Goal: Complete application form

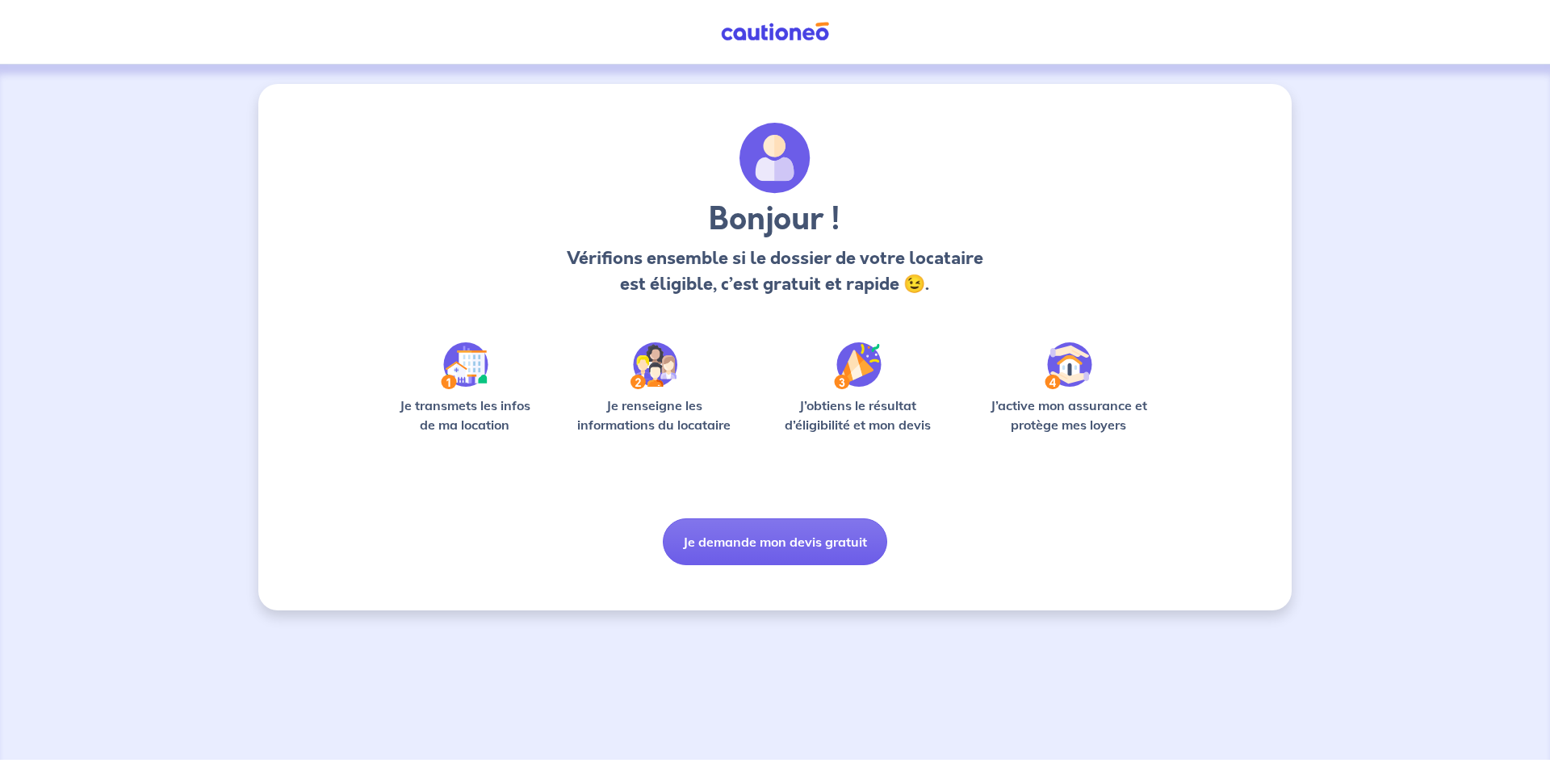
click at [823, 541] on button "Je demande mon devis gratuit" at bounding box center [775, 541] width 224 height 47
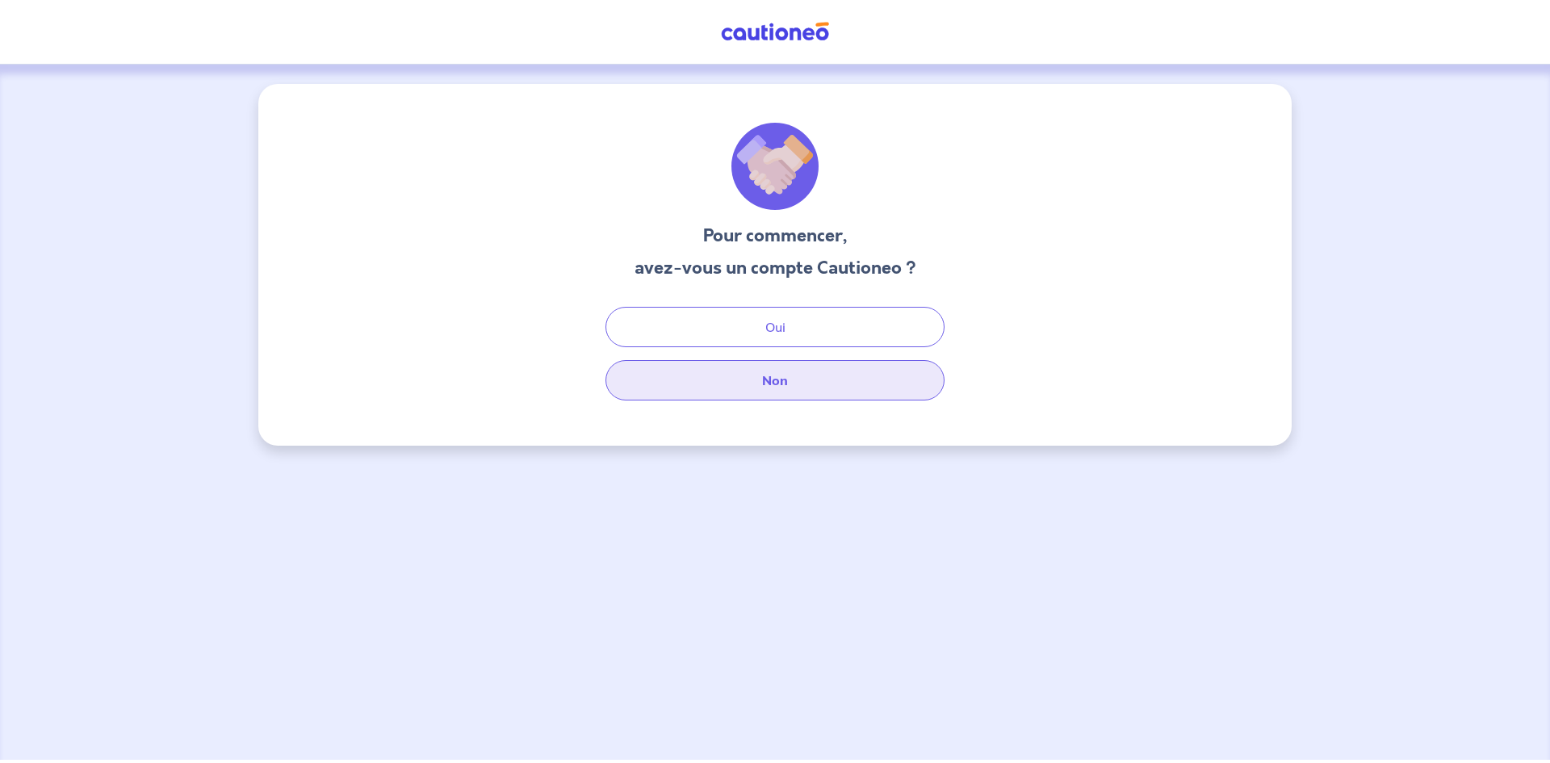
click at [848, 392] on button "Non" at bounding box center [774, 380] width 339 height 40
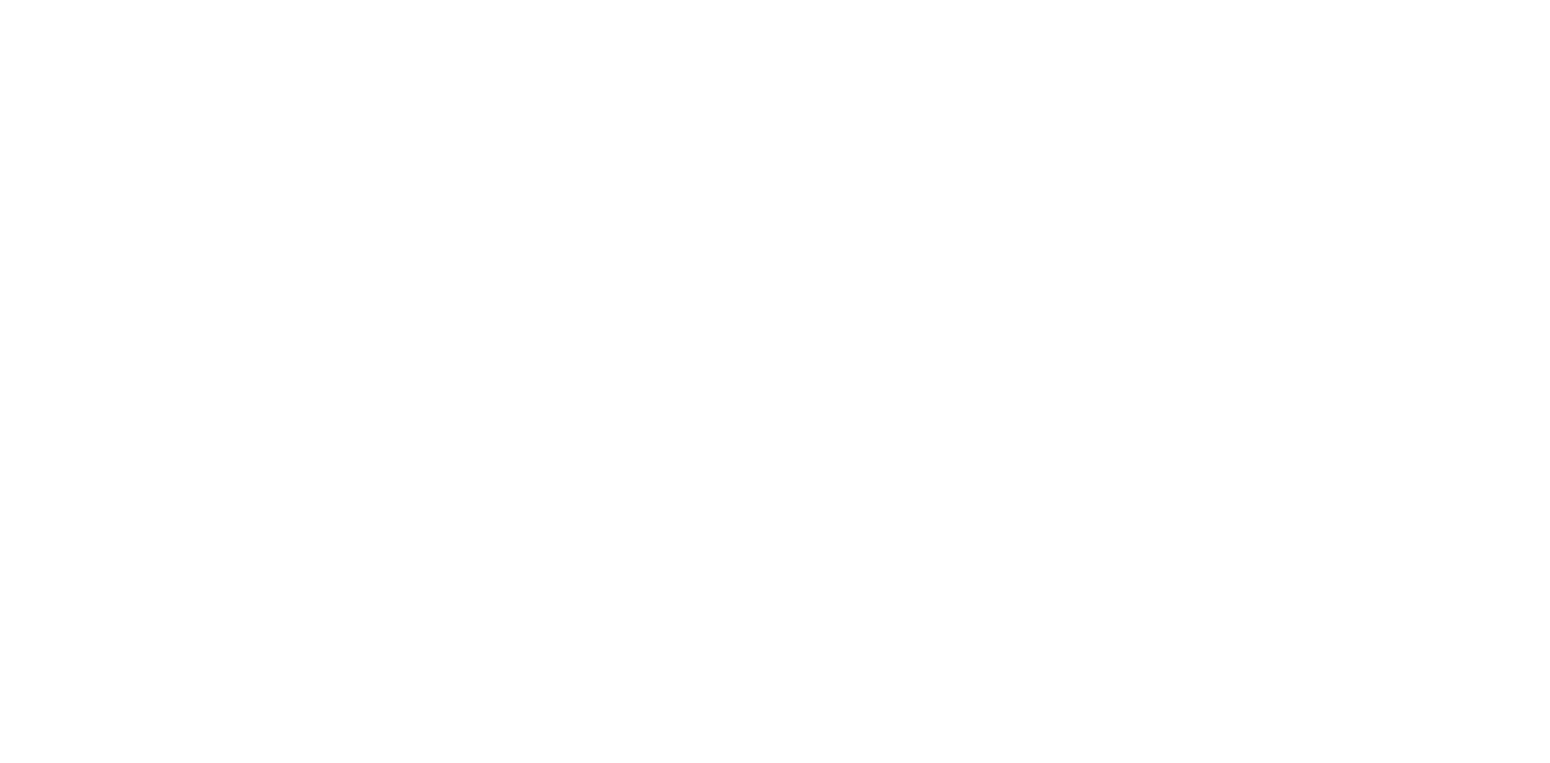
select select "FR"
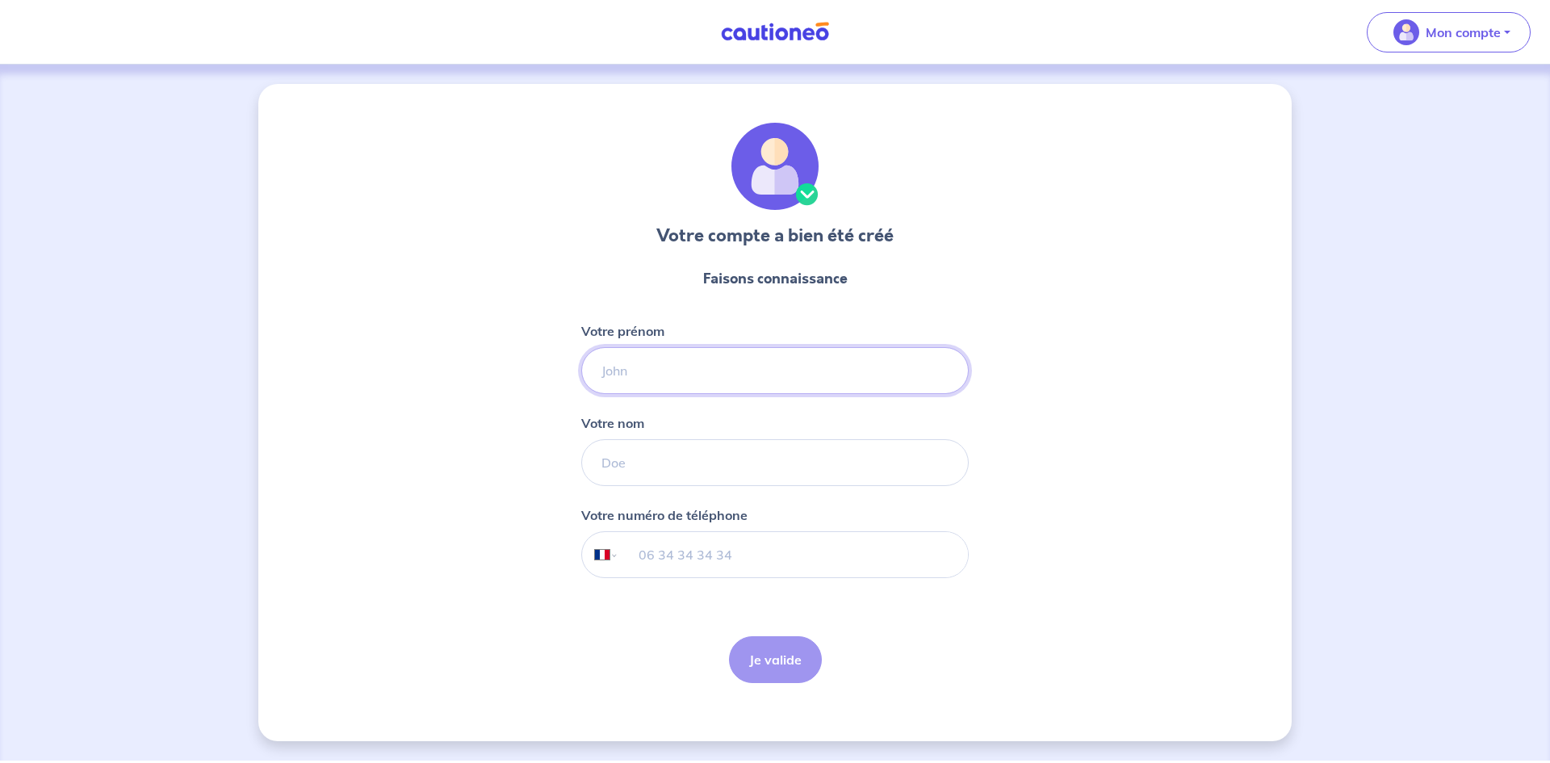
click at [675, 366] on input "Votre prénom" at bounding box center [774, 370] width 387 height 47
type input "[PERSON_NAME]"
type input "pottiez"
select select "MC"
type input "06 25 00 59 79"
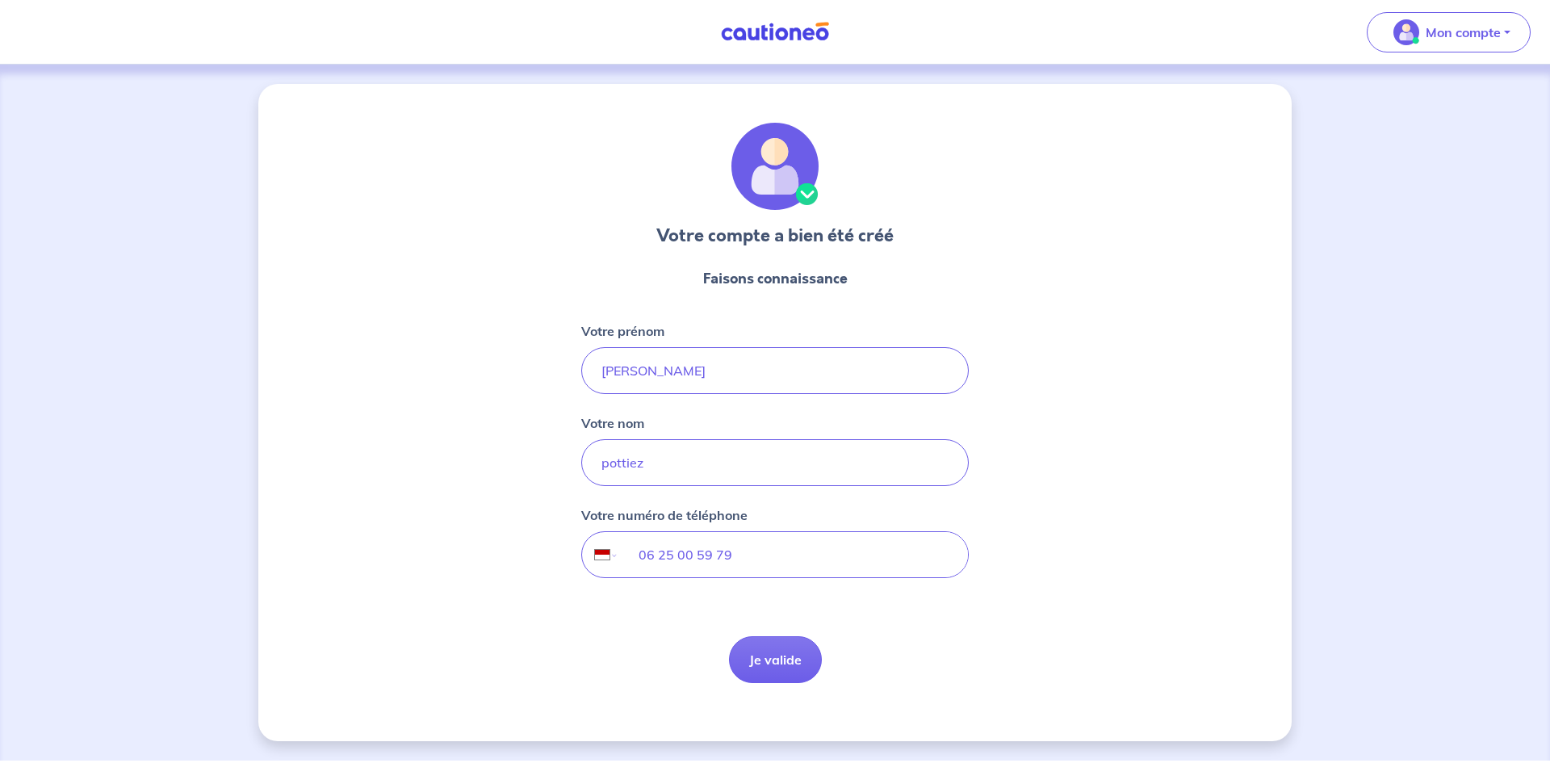
click at [785, 669] on button "Je valide" at bounding box center [775, 659] width 93 height 47
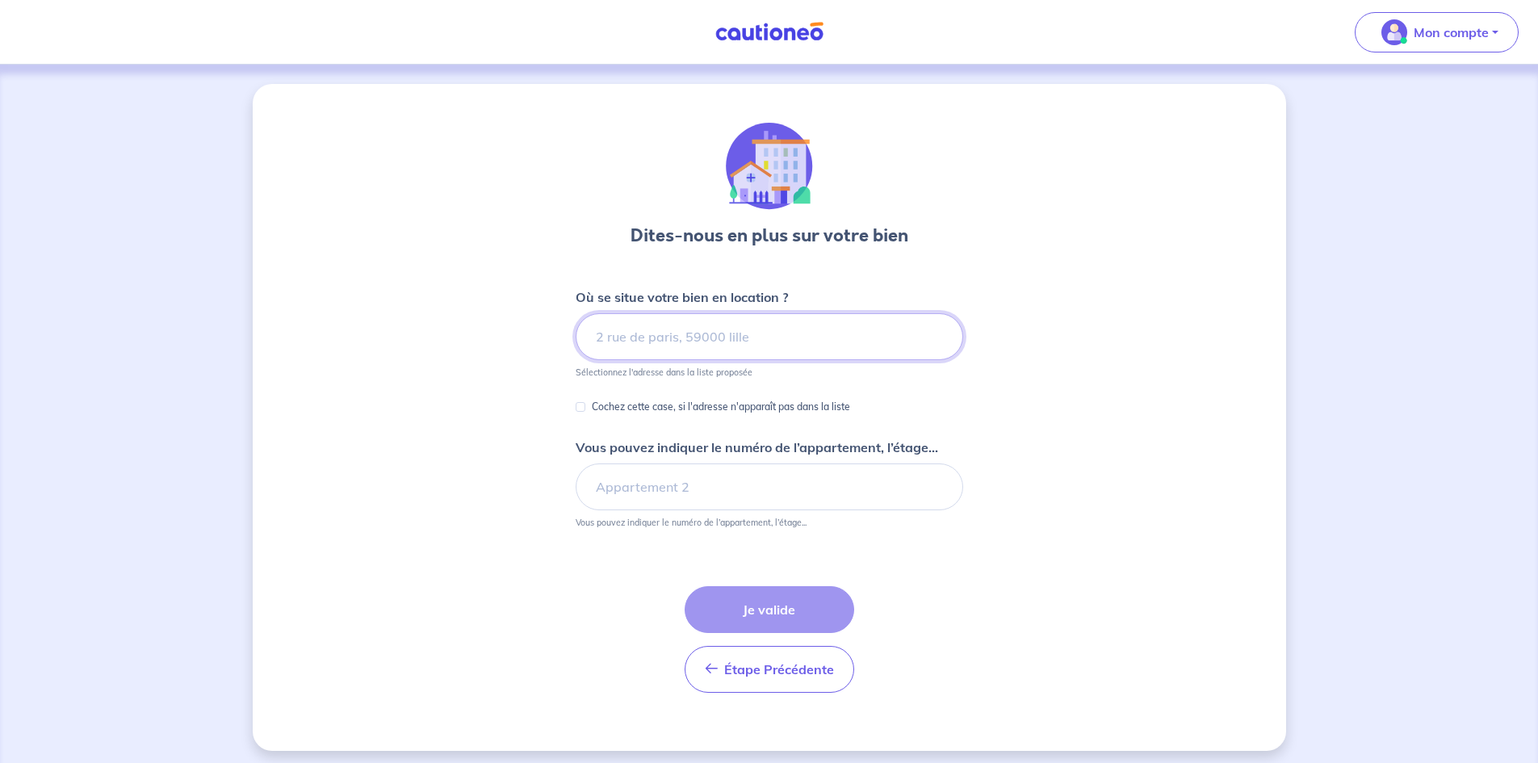
click at [712, 337] on input at bounding box center [768, 336] width 387 height 47
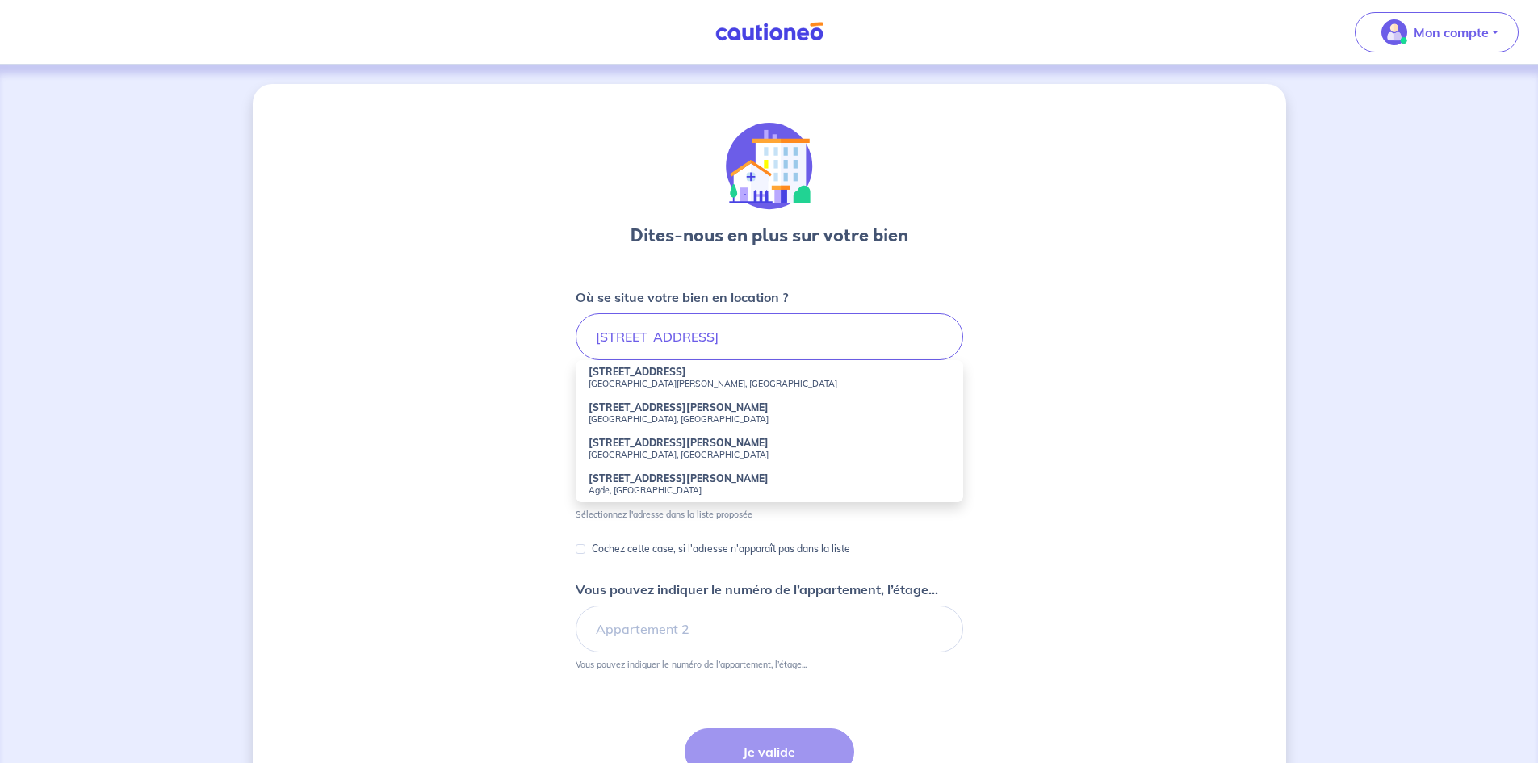
click at [685, 377] on li "[STREET_ADDRESS][PERSON_NAME]" at bounding box center [768, 378] width 387 height 36
type input "[STREET_ADDRESS][PERSON_NAME]"
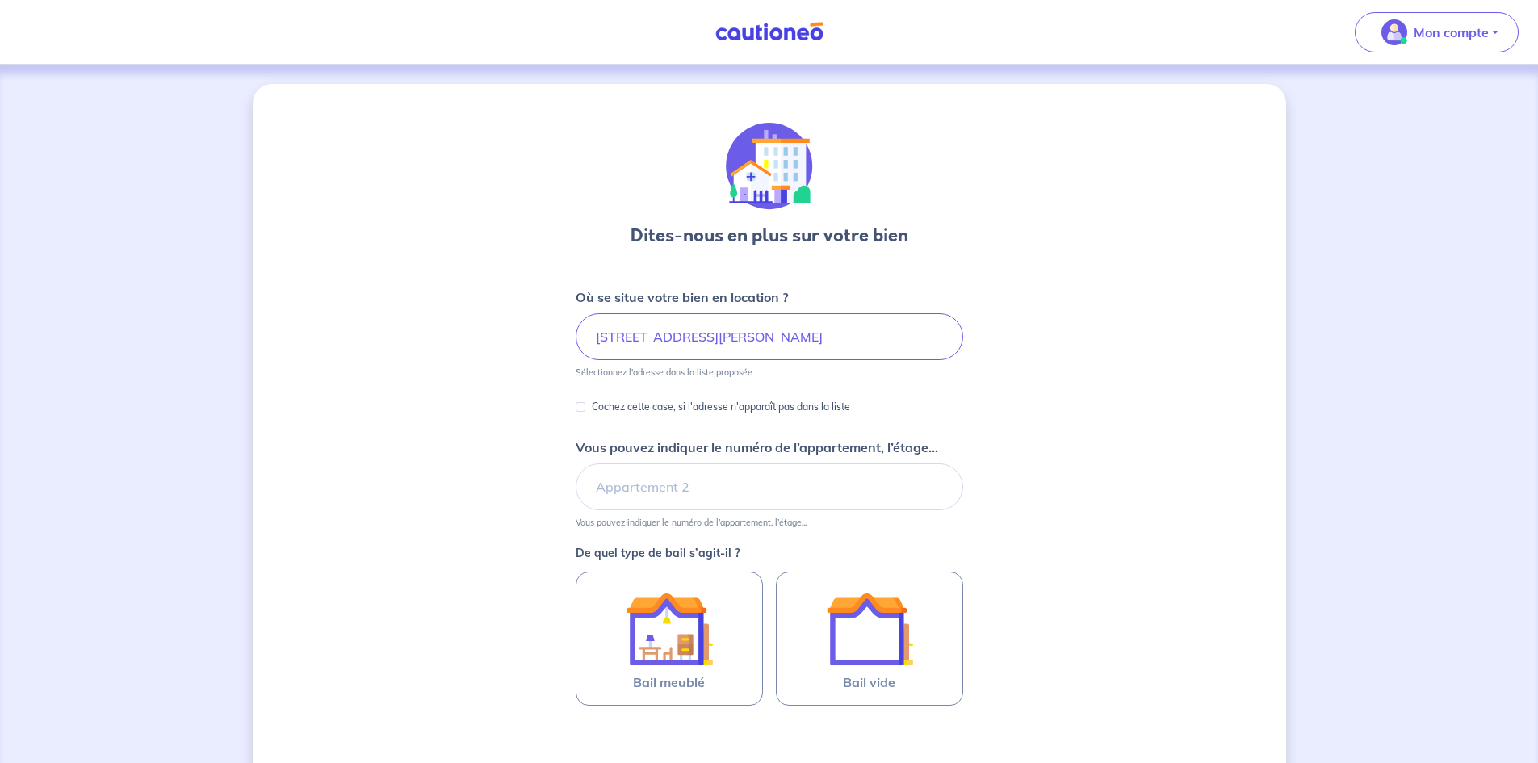
click at [768, 409] on p "Cochez cette case, si l'adresse n'apparaît pas dans la liste" at bounding box center [721, 406] width 258 height 19
click at [585, 409] on input "Cochez cette case, si l'adresse n'apparaît pas dans la liste" at bounding box center [580, 407] width 10 height 10
checkbox input "true"
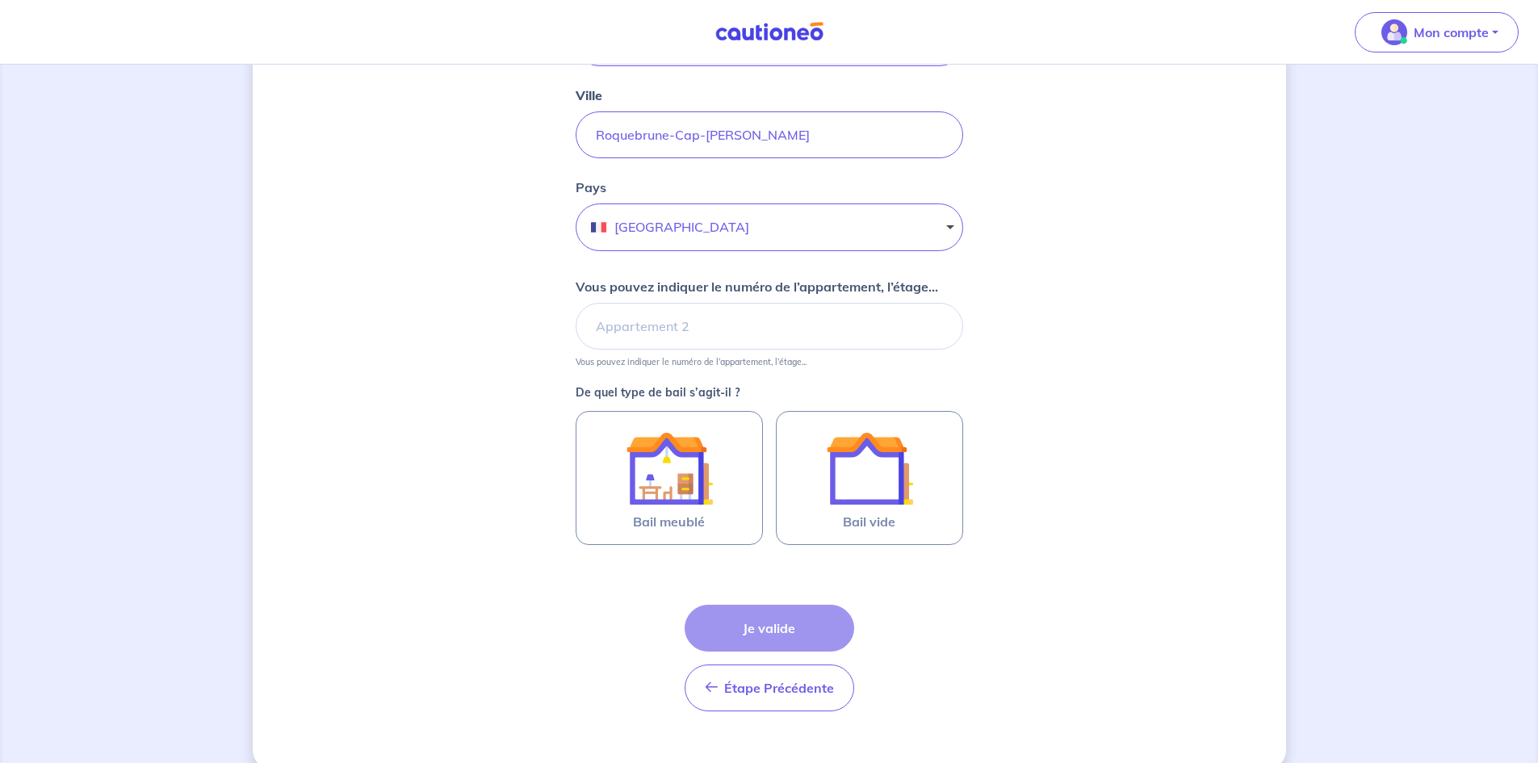
scroll to position [452, 0]
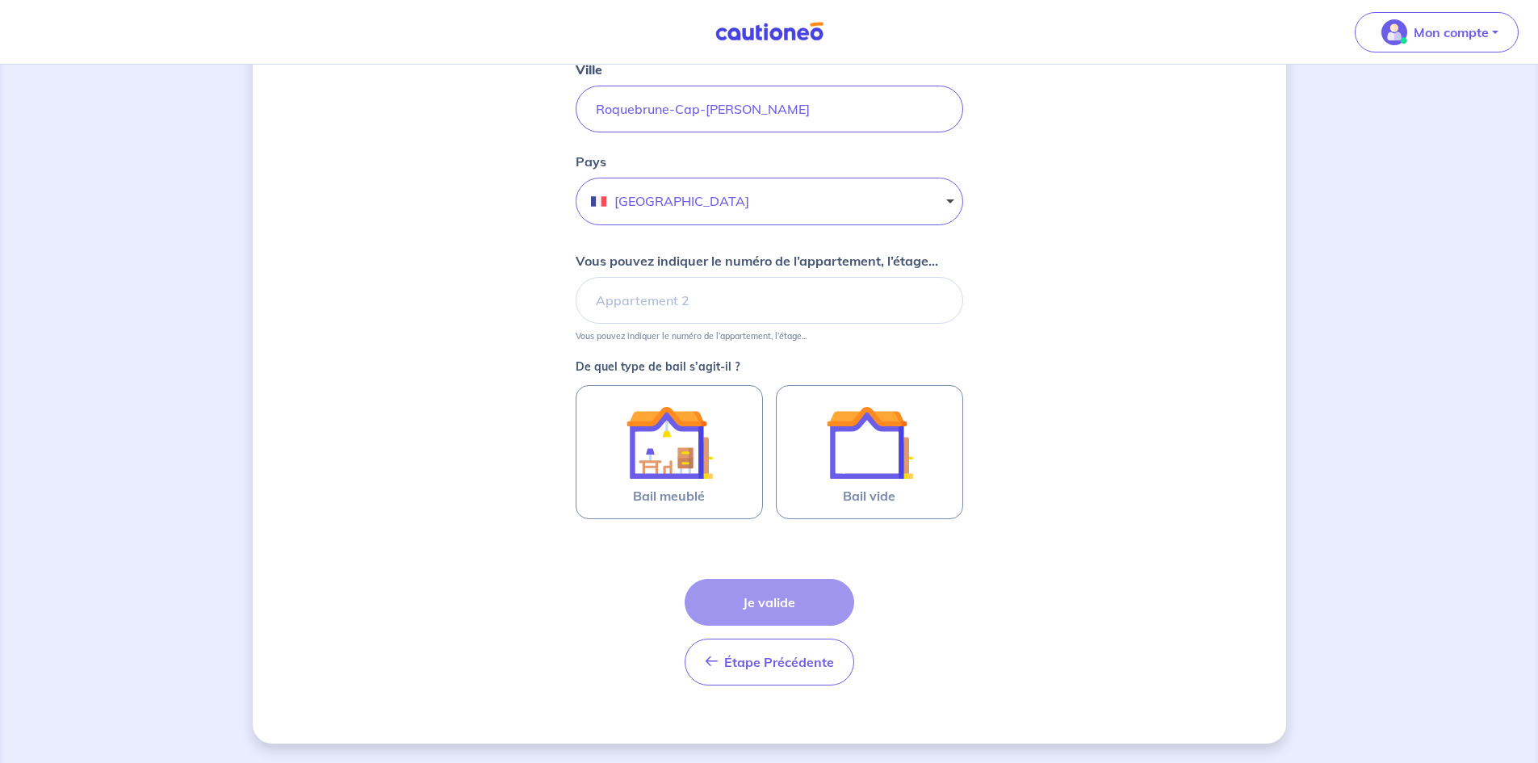
click at [647, 490] on span "Bail meublé" at bounding box center [669, 495] width 72 height 19
click at [0, 0] on input "Bail meublé" at bounding box center [0, 0] width 0 height 0
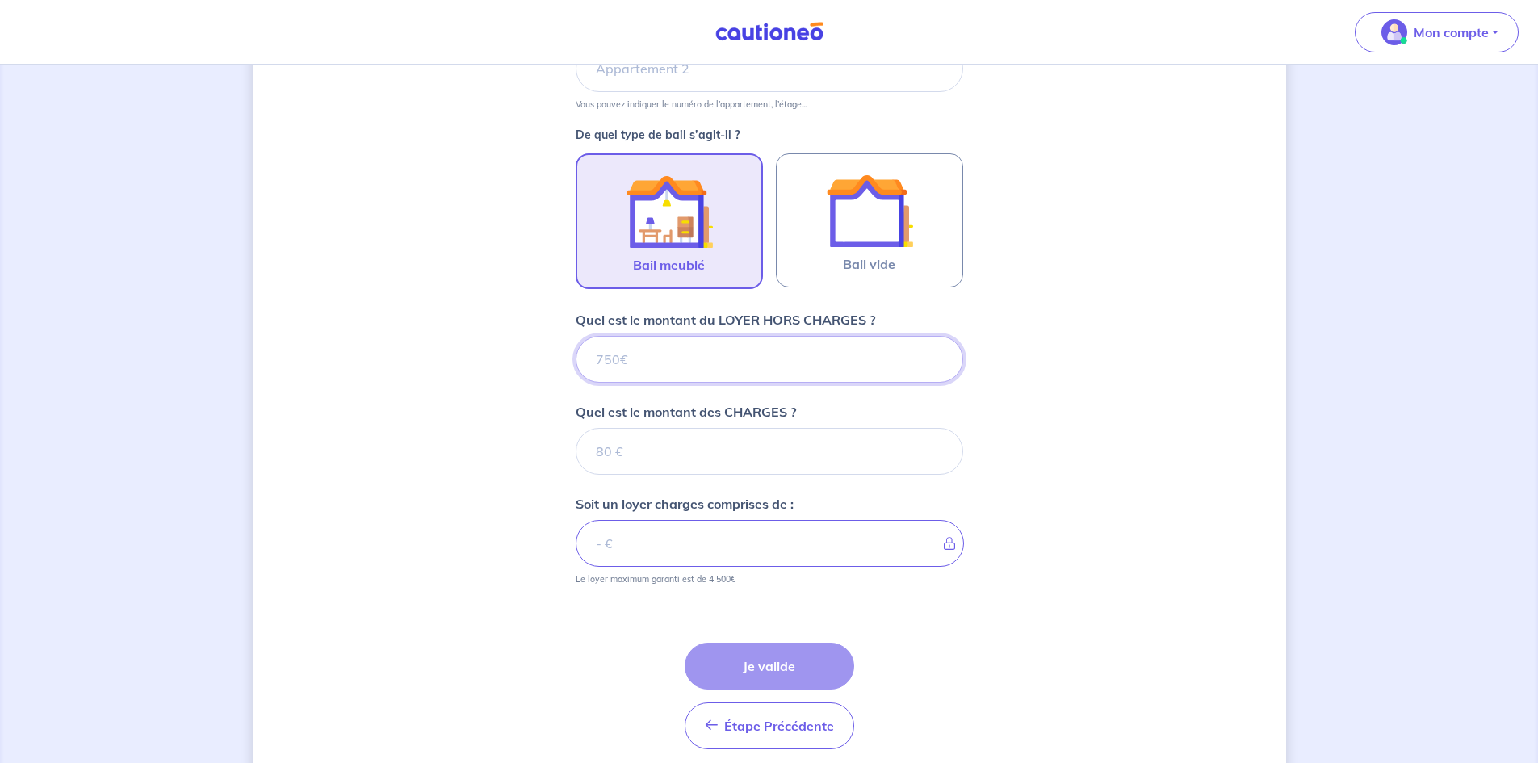
scroll to position [747, 0]
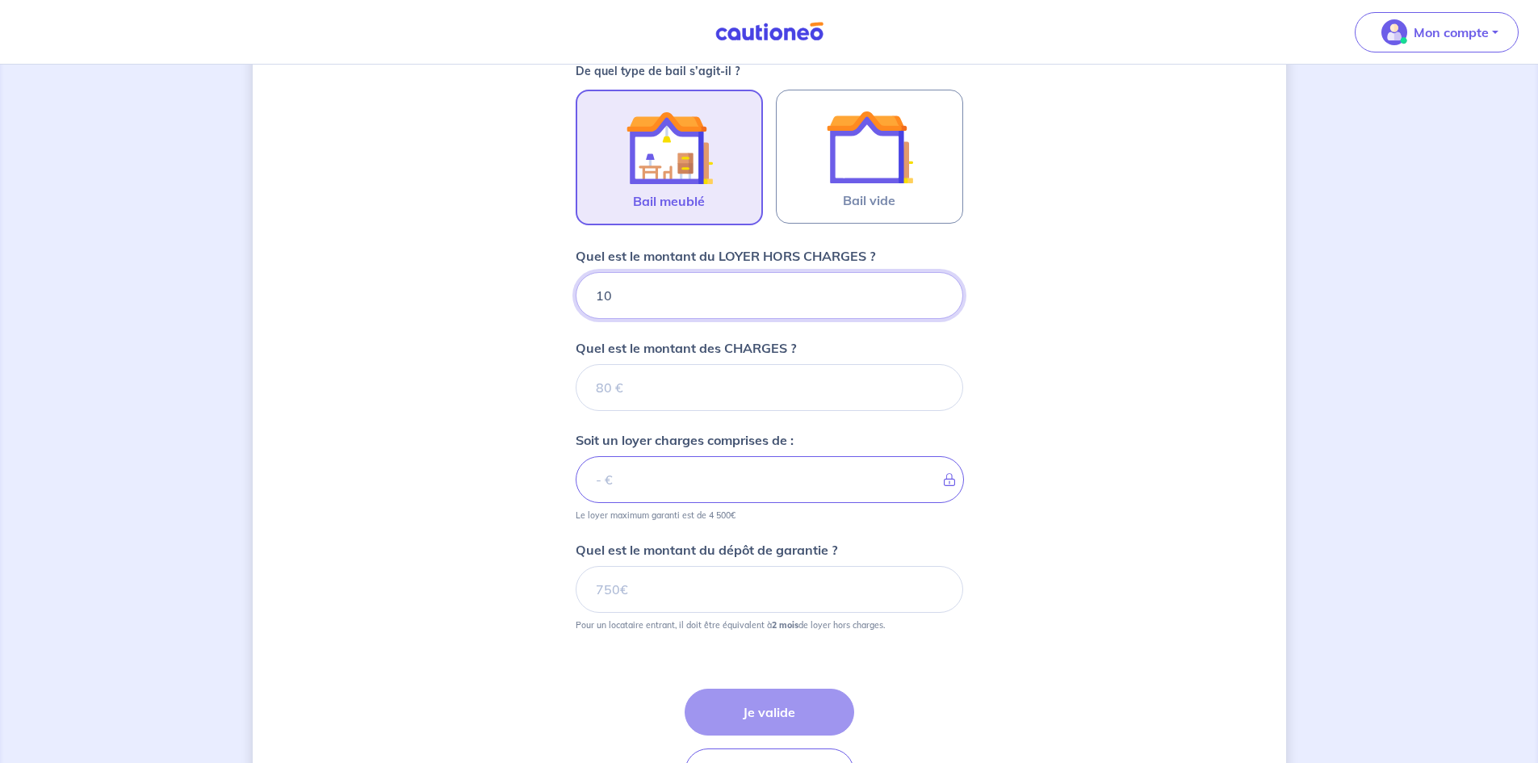
type input "105"
type input "1058"
click at [632, 383] on input "Quel est le montant des CHARGES ?" at bounding box center [768, 387] width 387 height 47
type input "106"
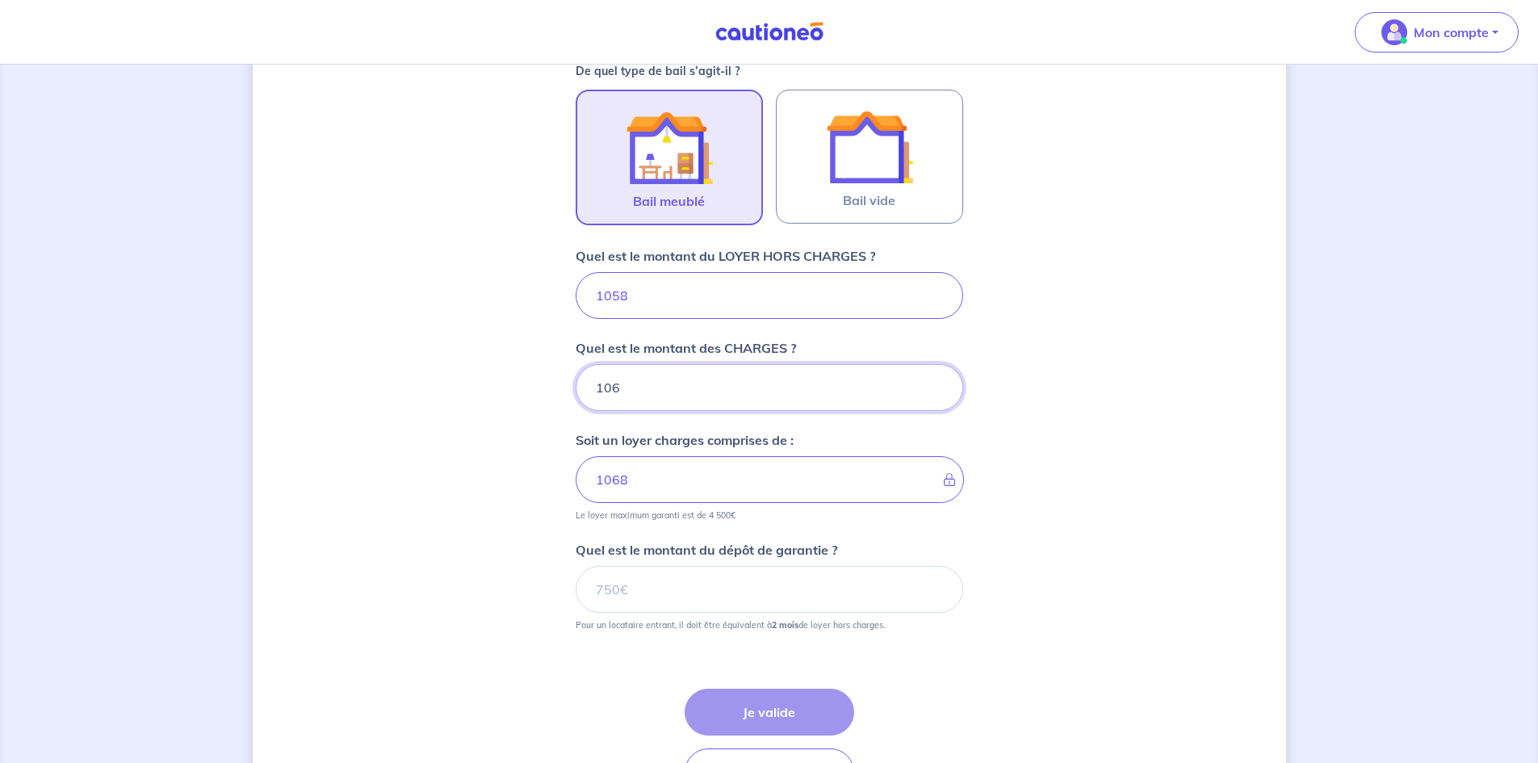
type input "1164"
type input "106"
click at [631, 300] on input "1058" at bounding box center [768, 295] width 387 height 47
type input "1052"
type input "1158"
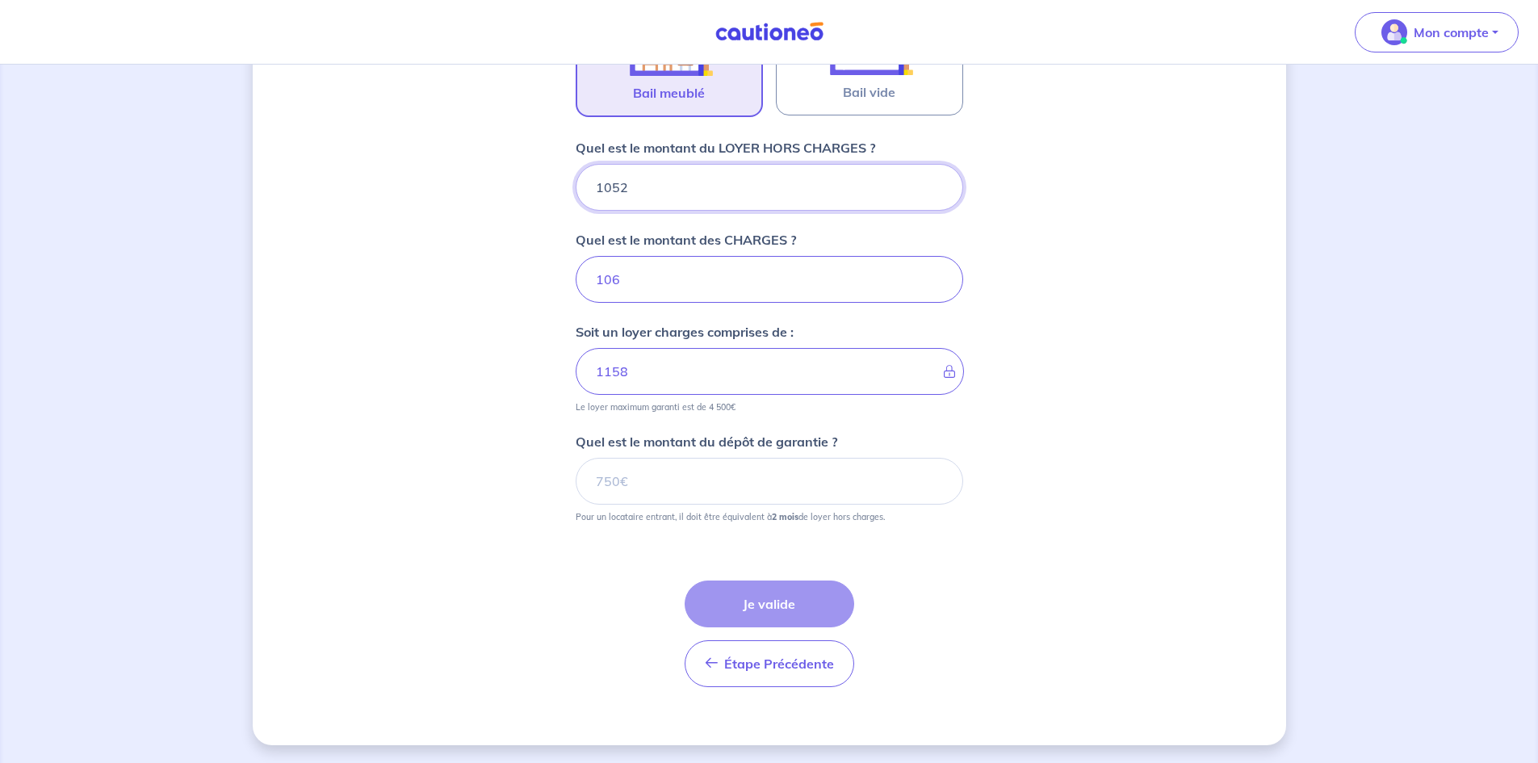
scroll to position [857, 0]
type input "1052"
click at [661, 474] on input "Quel est le montant du dépôt de garantie ?" at bounding box center [768, 479] width 387 height 47
click at [740, 491] on input "Quel est le montant du dépôt de garantie ?" at bounding box center [768, 479] width 387 height 47
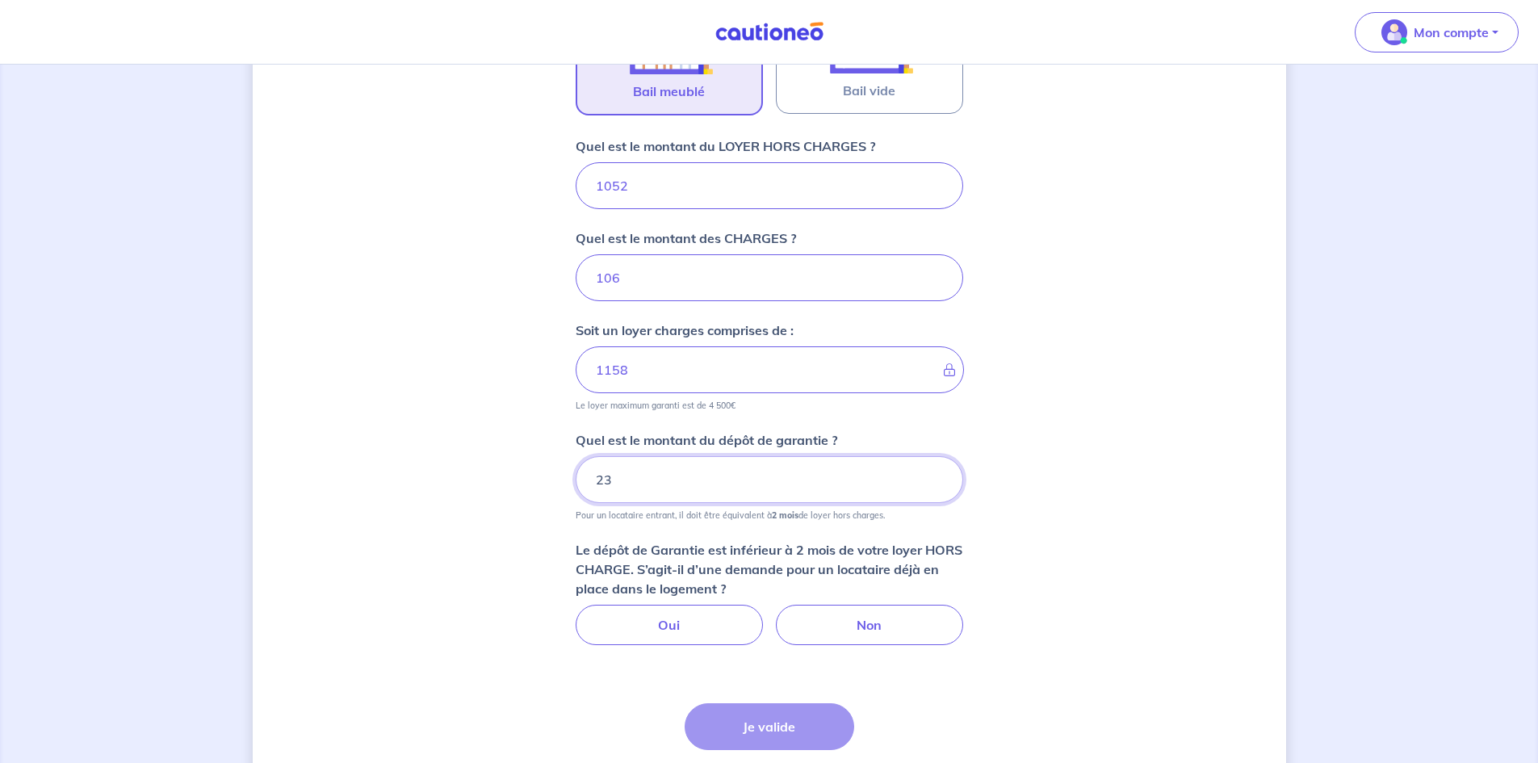
type input "2"
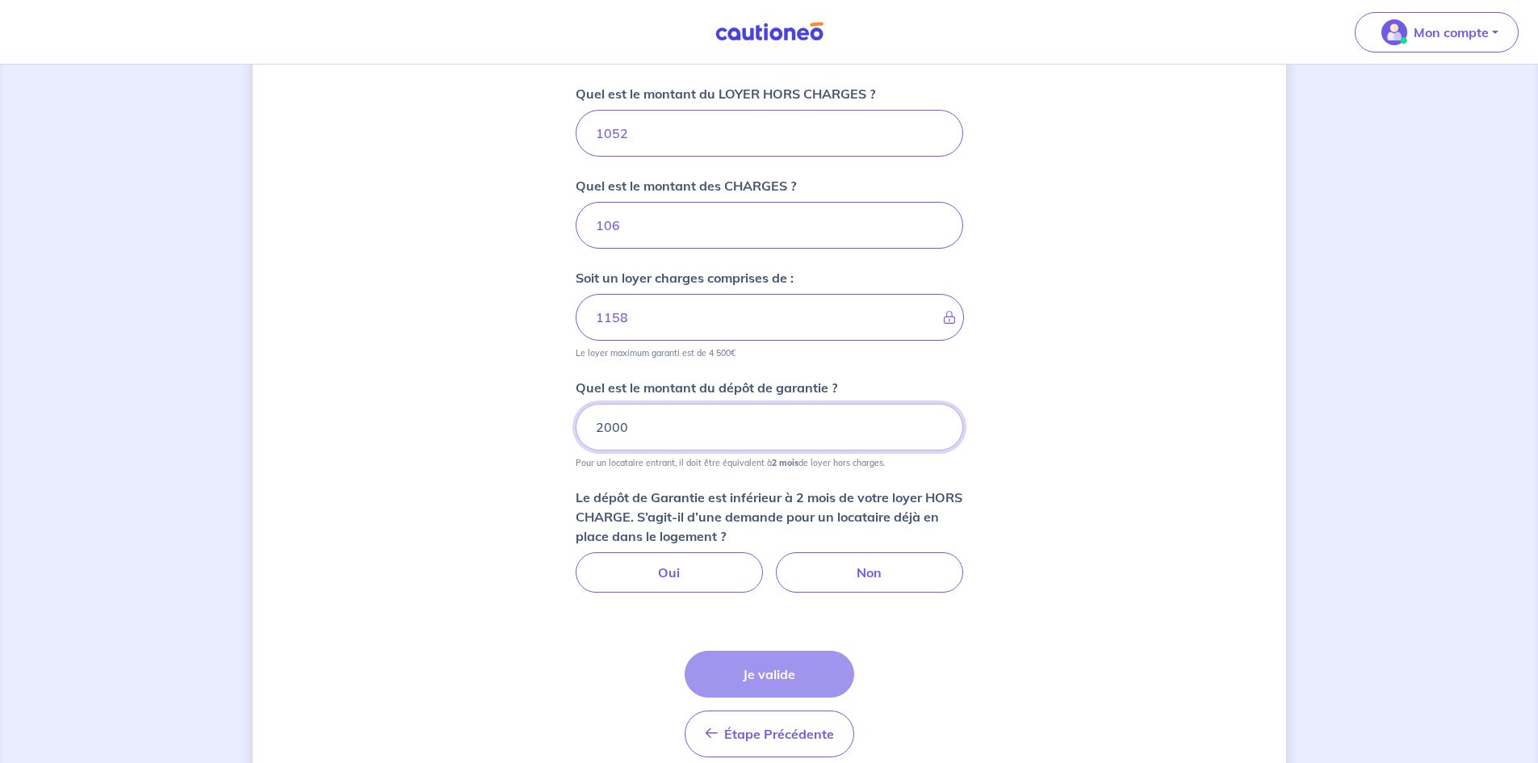
scroll to position [938, 0]
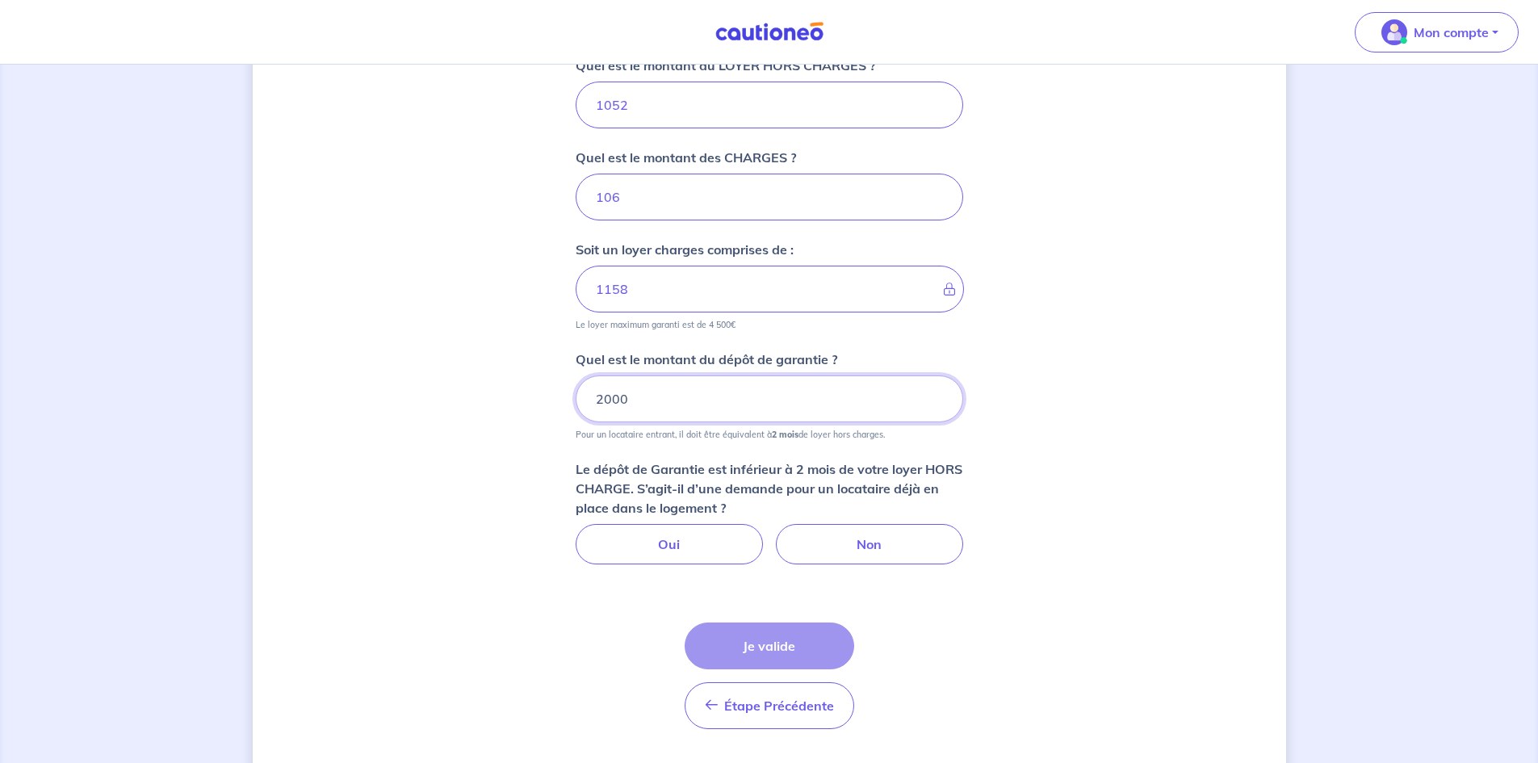
type input "2000"
click at [829, 558] on label "Non" at bounding box center [869, 544] width 187 height 40
click at [774, 534] on input "Non" at bounding box center [769, 529] width 10 height 10
radio input "true"
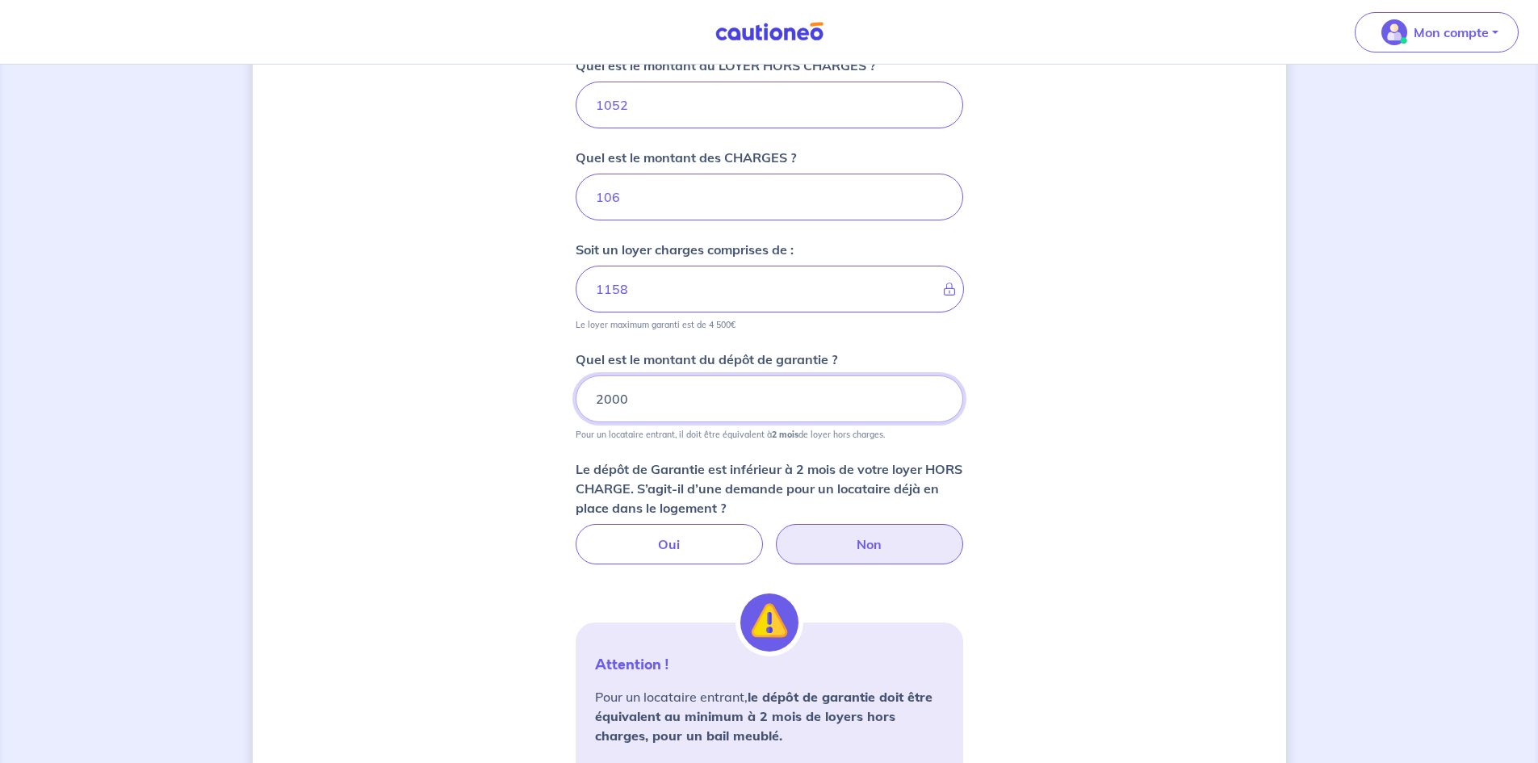
click at [633, 400] on input "2000" at bounding box center [768, 398] width 387 height 47
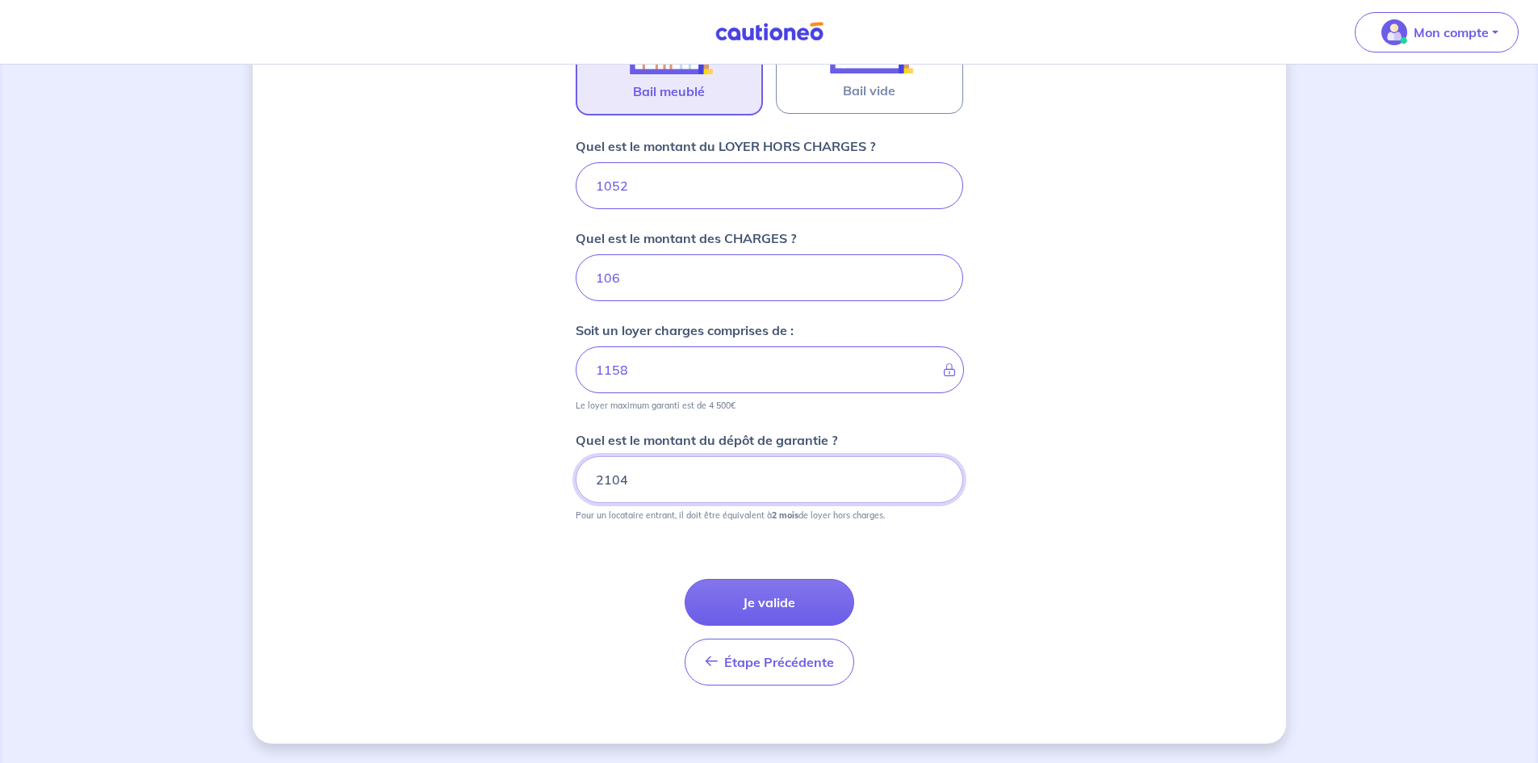
type input "2104"
click at [739, 603] on button "Je valide" at bounding box center [768, 602] width 169 height 47
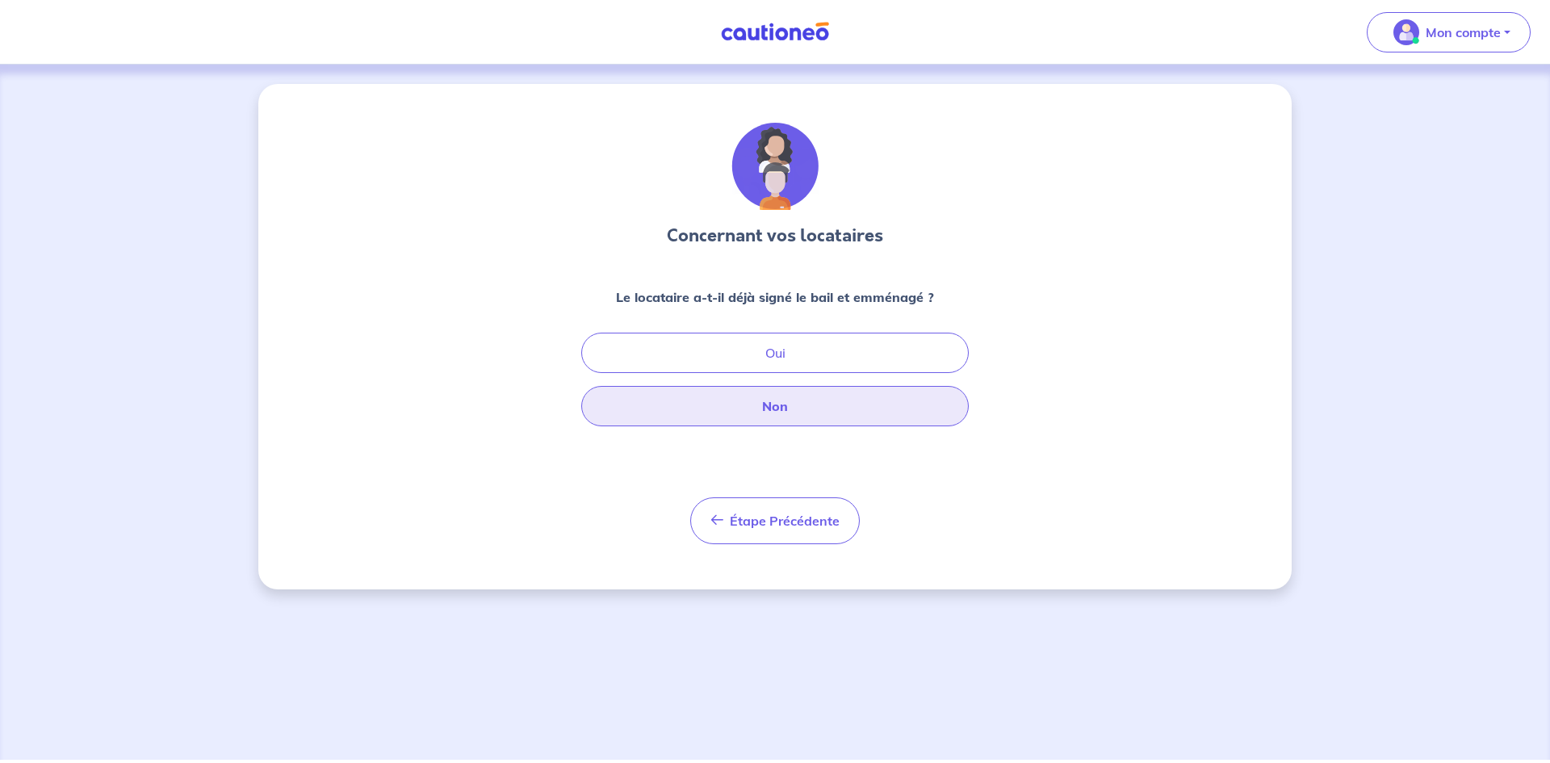
click at [868, 411] on button "Non" at bounding box center [774, 406] width 387 height 40
click at [764, 405] on button "Non" at bounding box center [774, 406] width 387 height 40
click at [830, 415] on button "Non" at bounding box center [774, 406] width 387 height 40
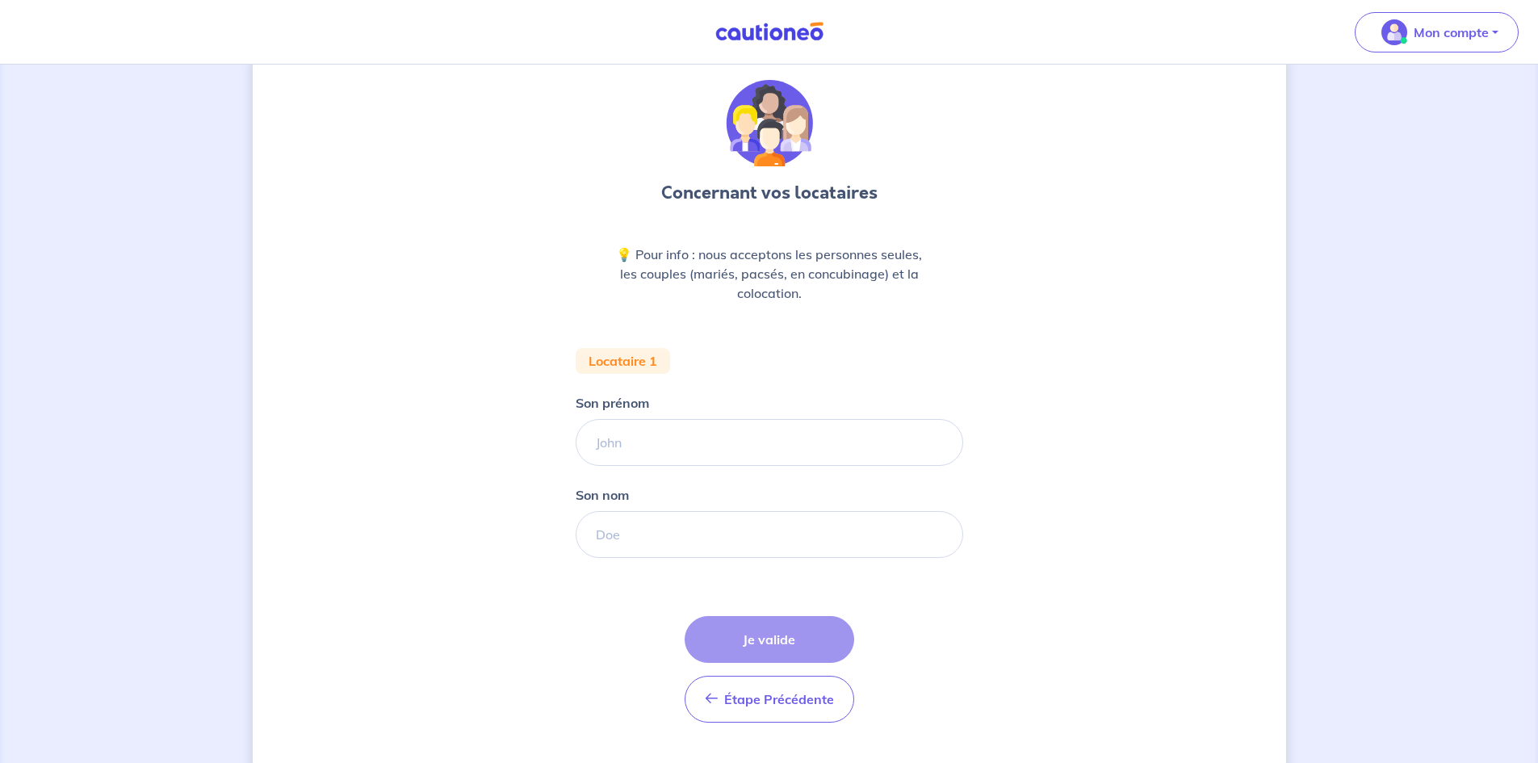
scroll to position [80, 0]
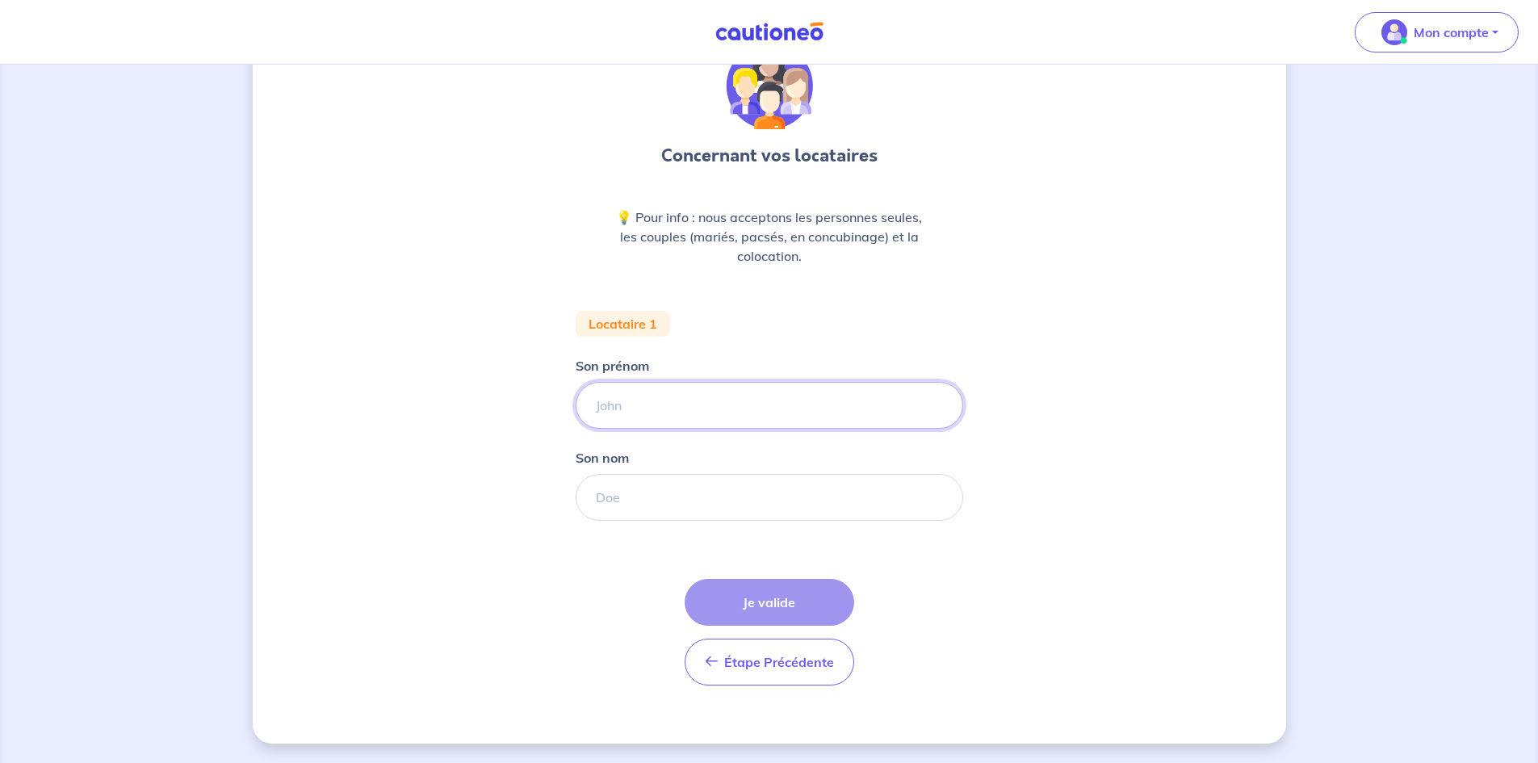
click at [590, 395] on input "Son prénom" at bounding box center [768, 405] width 387 height 47
click at [611, 408] on input "Son prénom" at bounding box center [768, 405] width 387 height 47
click at [626, 404] on input "fransco" at bounding box center [768, 405] width 387 height 47
type input "franseco"
click at [639, 504] on input "Son nom" at bounding box center [768, 497] width 387 height 47
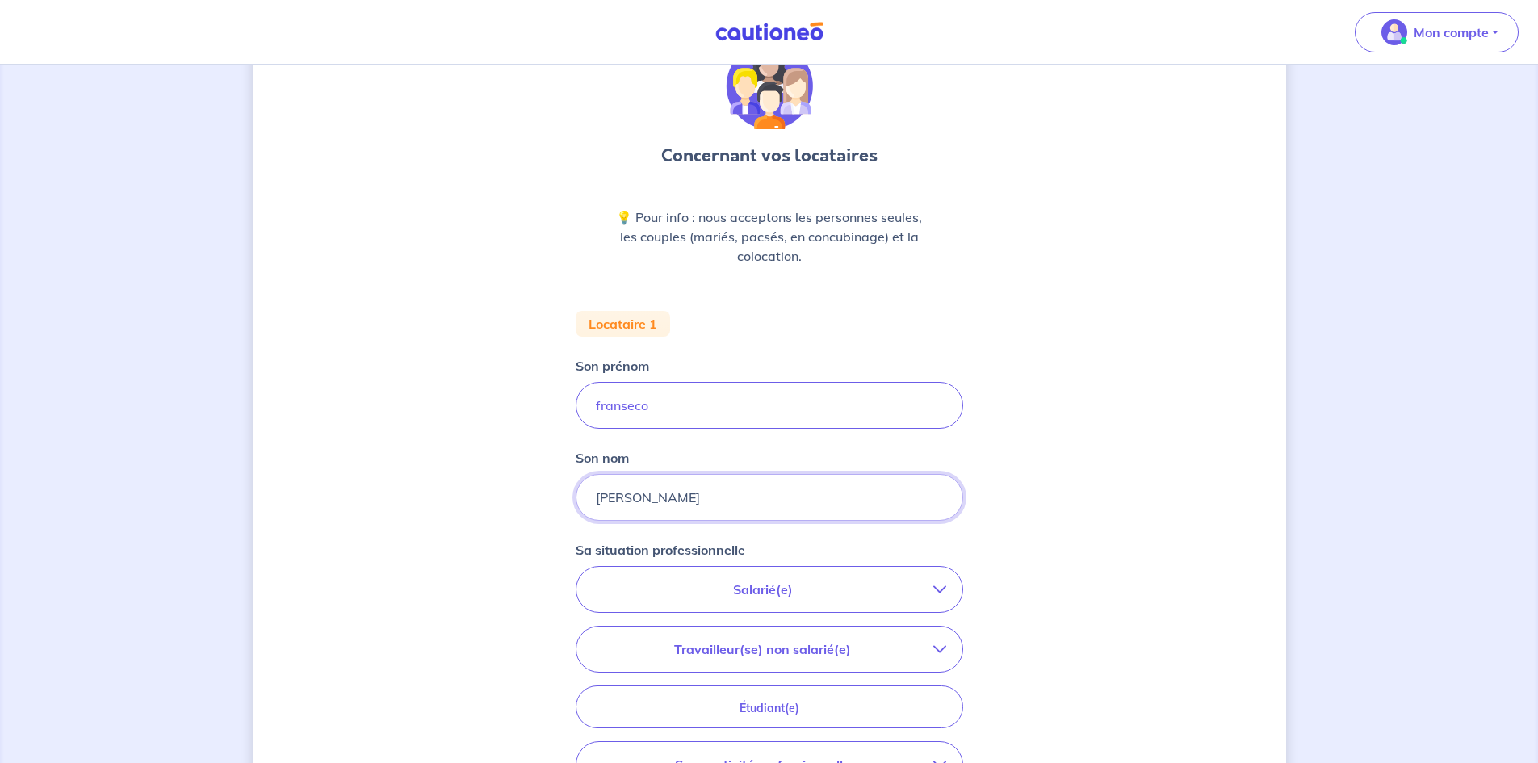
scroll to position [360, 0]
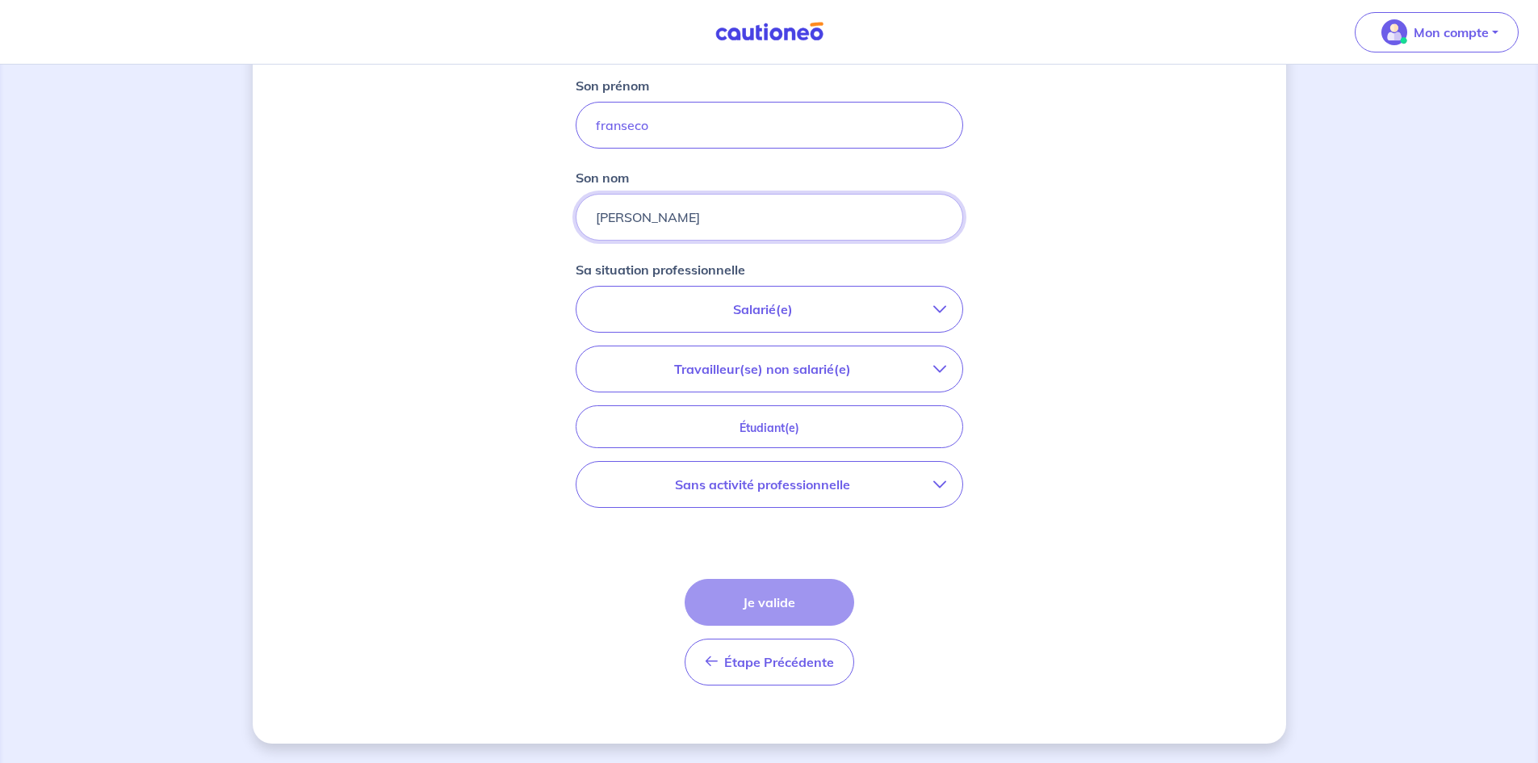
type input "[PERSON_NAME]"
click at [718, 298] on button "Salarié(e)" at bounding box center [769, 309] width 386 height 45
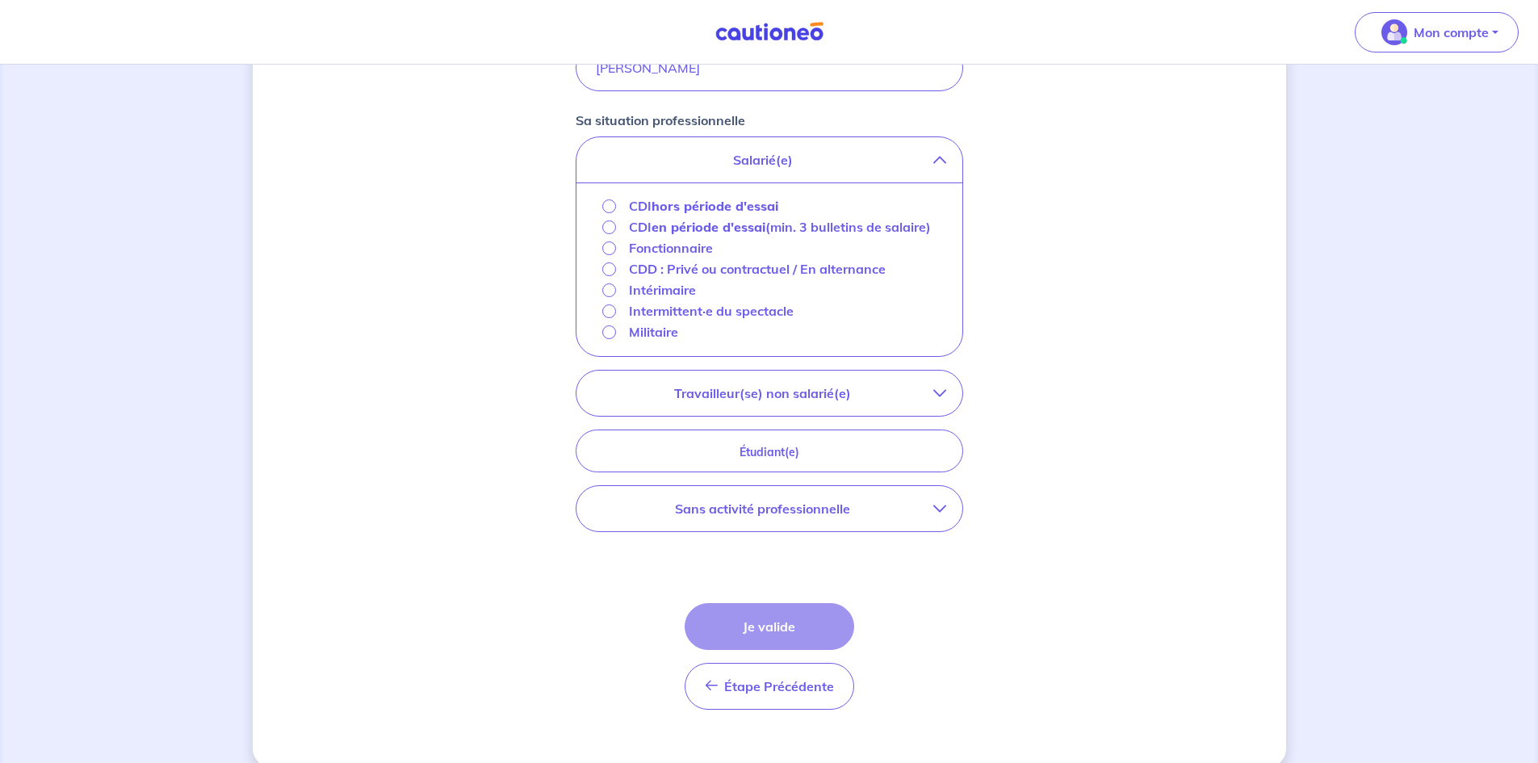
scroll to position [521, 0]
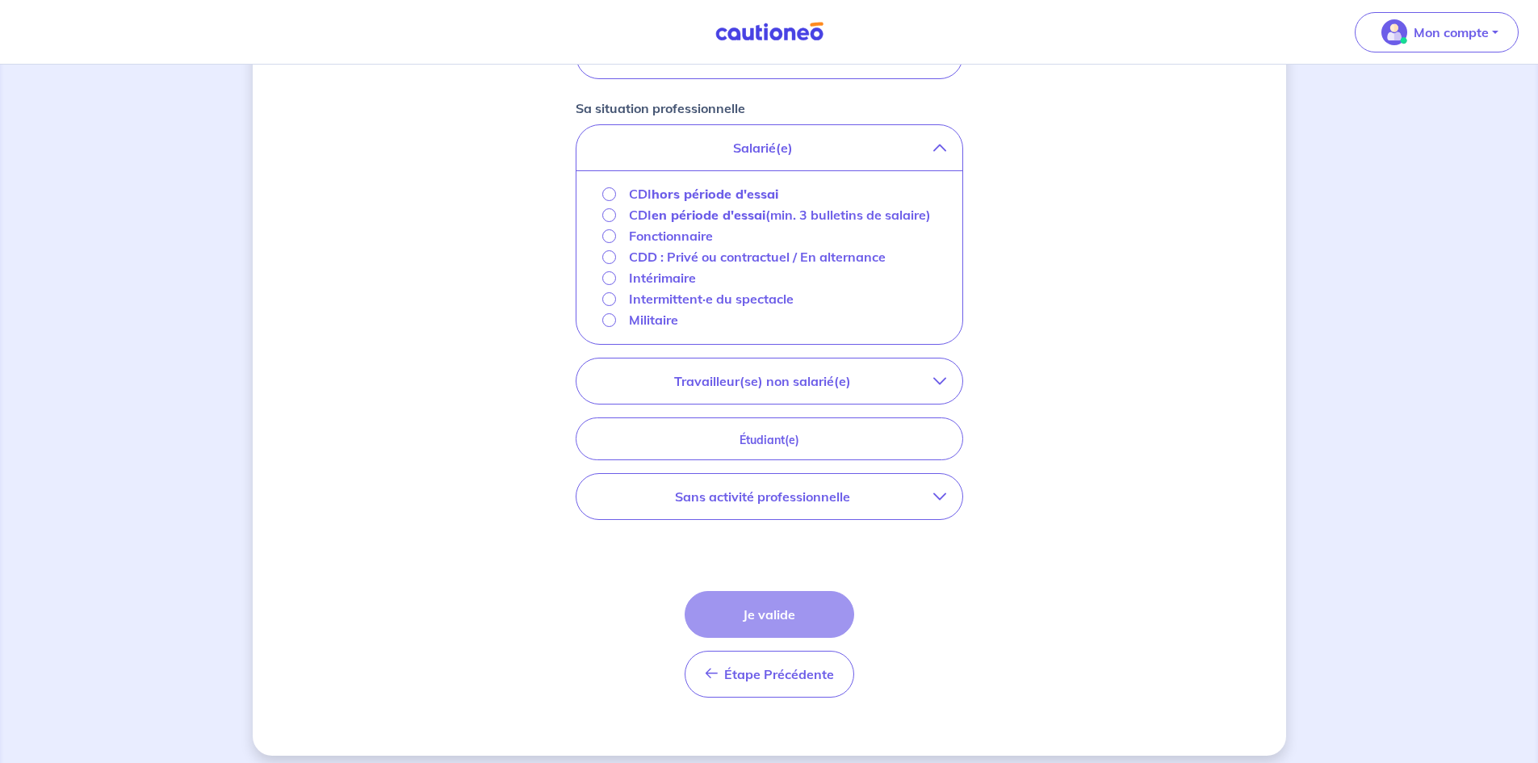
click at [659, 198] on strong "hors période d'essai" at bounding box center [714, 194] width 127 height 16
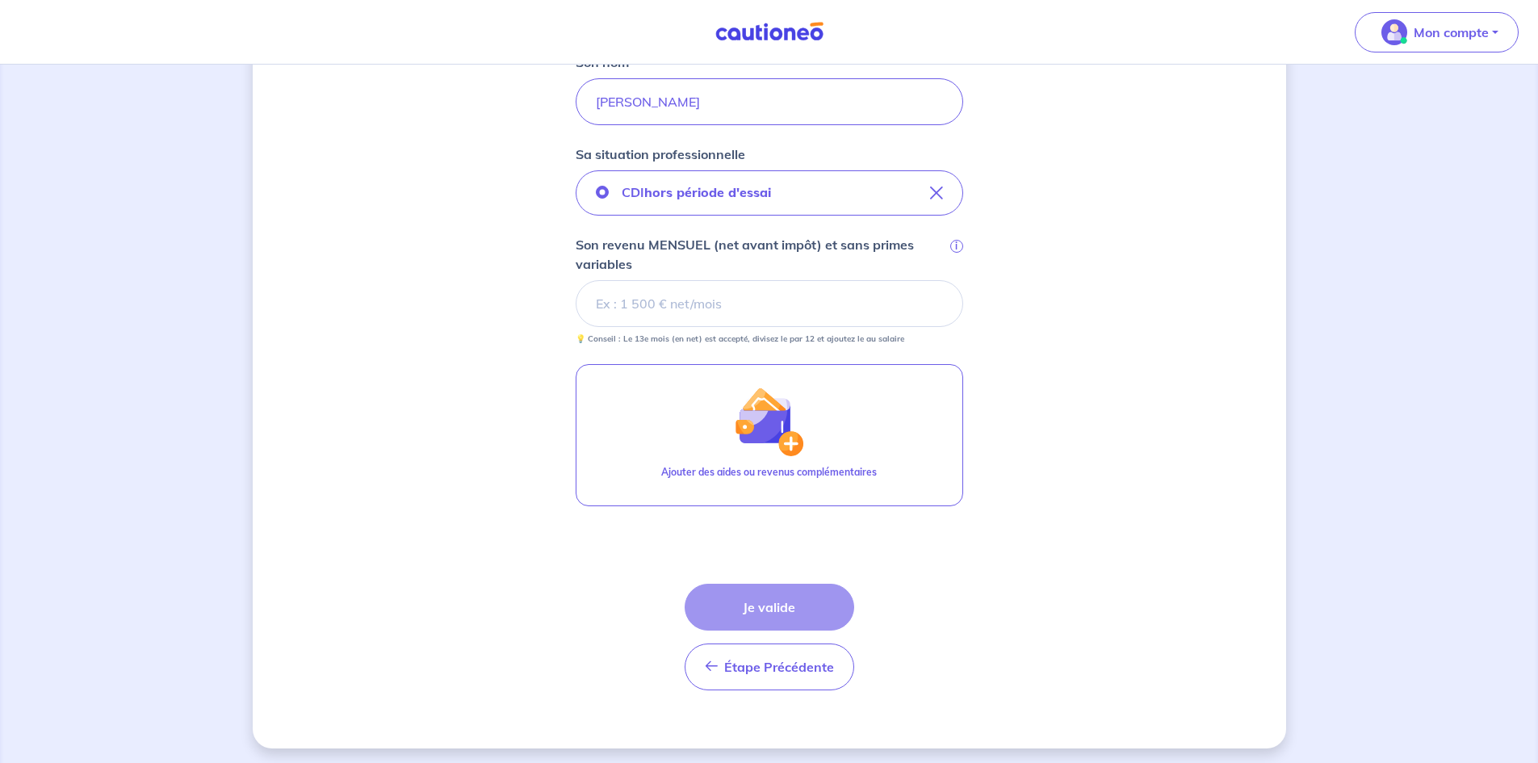
scroll to position [480, 0]
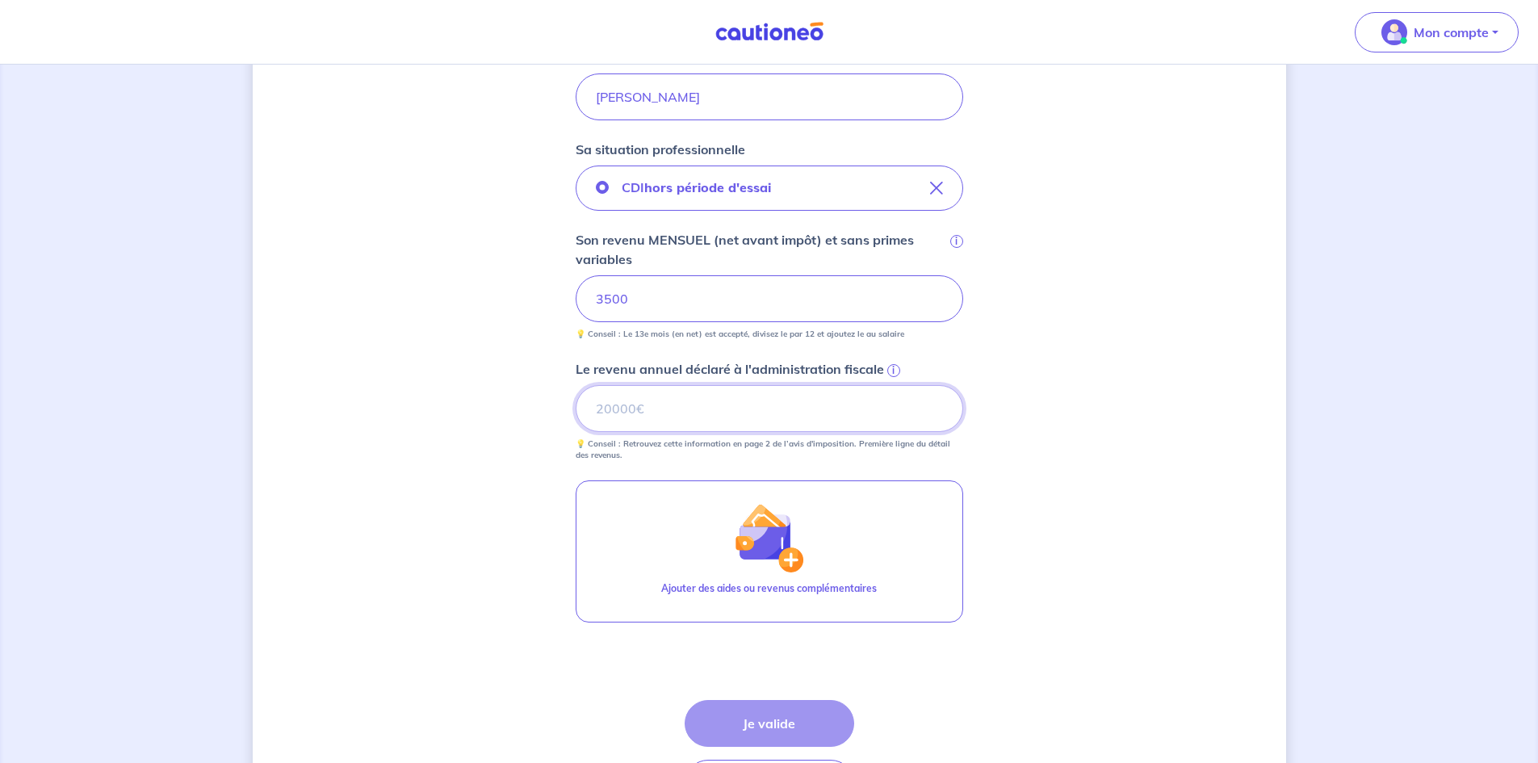
click at [614, 418] on input "Le revenu annuel déclaré à l'administration fiscale i" at bounding box center [768, 408] width 387 height 47
click at [638, 420] on input "Le revenu annuel déclaré à l'administration fiscale i" at bounding box center [768, 408] width 387 height 47
type input "29400"
drag, startPoint x: 650, startPoint y: 414, endPoint x: 531, endPoint y: 421, distance: 118.9
click at [531, 421] on div "Concernant vos locataires 💡 Pour info : nous acceptons les personnes seules, le…" at bounding box center [769, 234] width 1033 height 1261
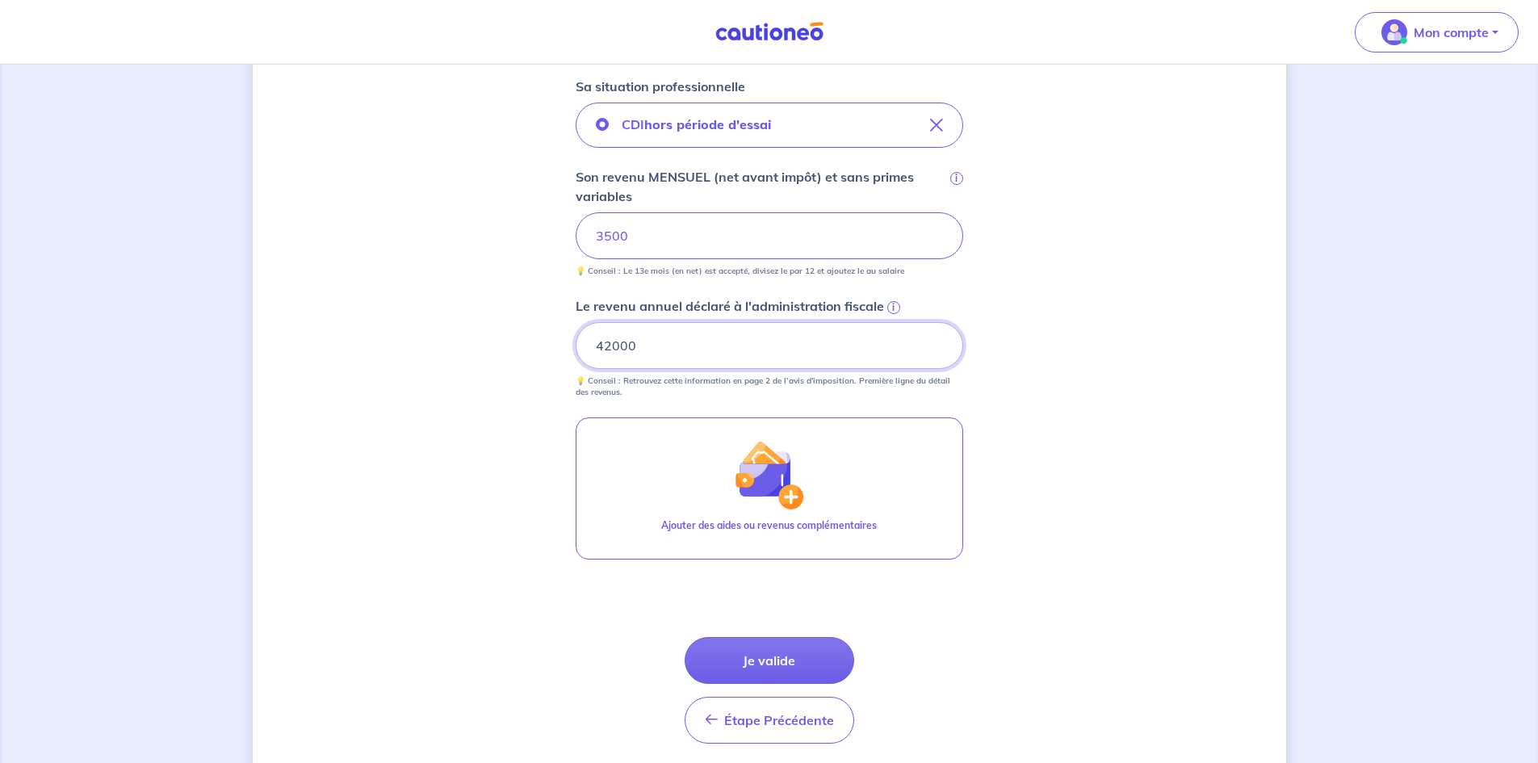
scroll to position [561, 0]
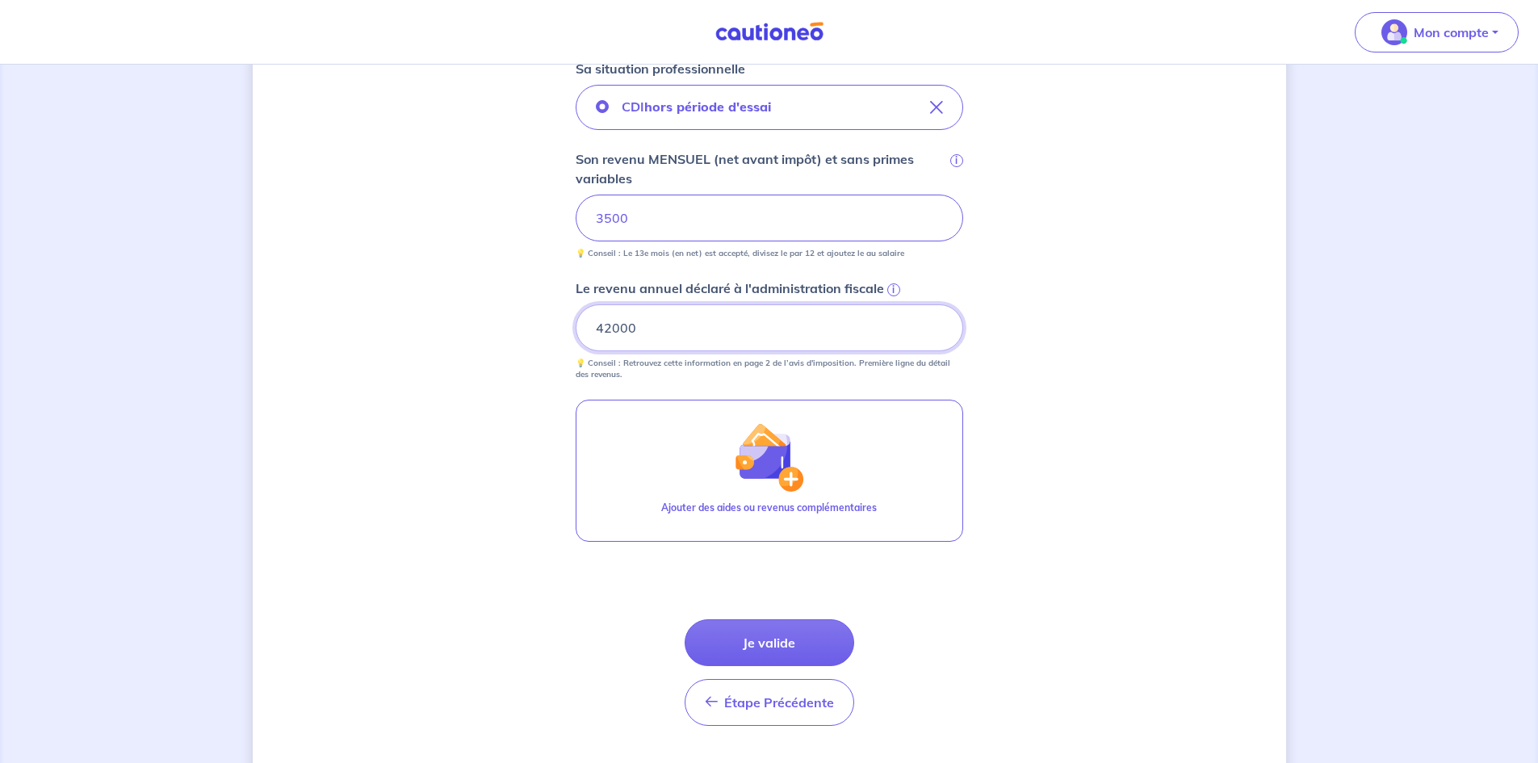
type input "42000"
click at [781, 635] on button "Je valide" at bounding box center [768, 642] width 169 height 47
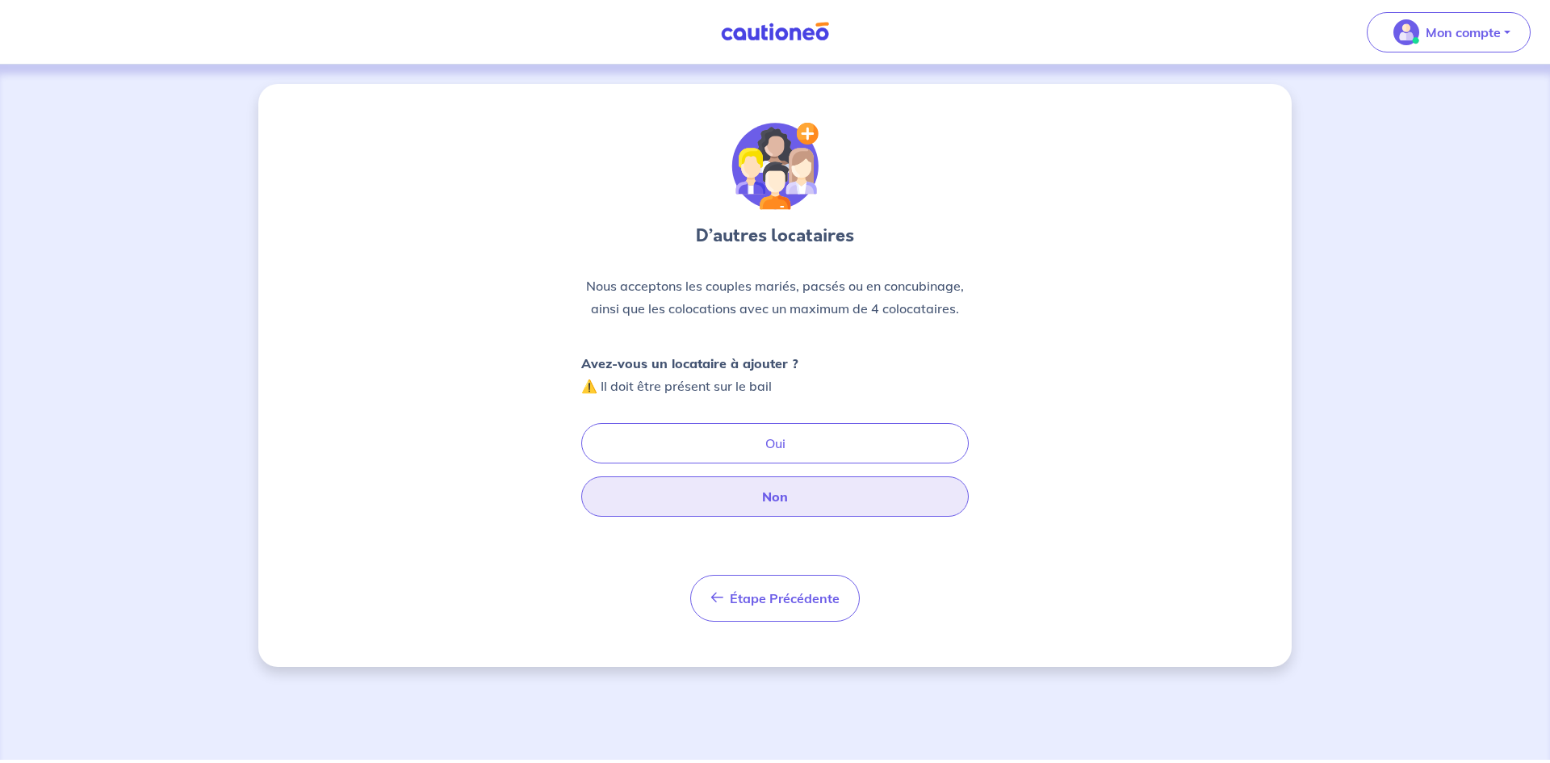
click at [785, 501] on button "Non" at bounding box center [774, 496] width 387 height 40
